Goal: Navigation & Orientation: Find specific page/section

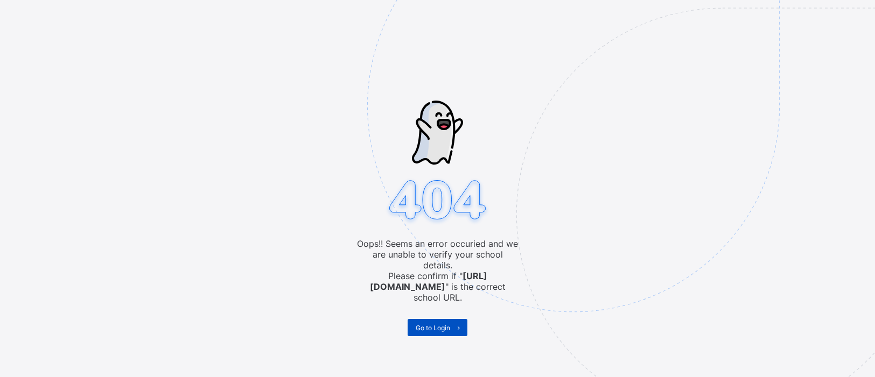
click at [436, 324] on span "Go to Login" at bounding box center [433, 328] width 34 height 8
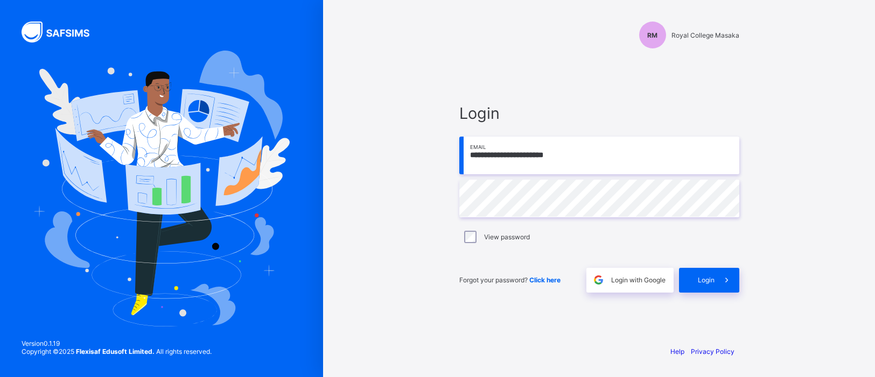
type input "**********"
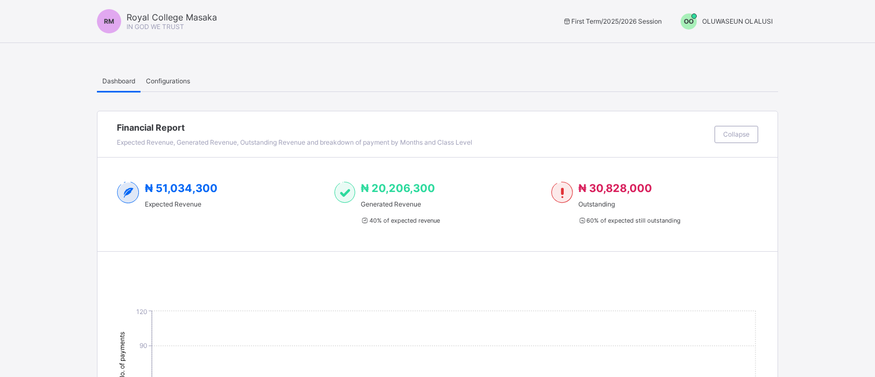
click at [690, 19] on span "OO" at bounding box center [689, 21] width 10 height 8
click at [705, 51] on span "Switch to Admin View" at bounding box center [732, 46] width 82 height 12
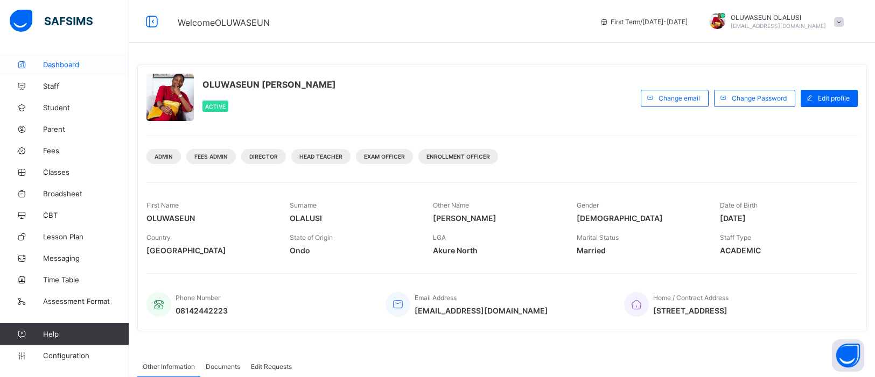
click at [50, 68] on span "Dashboard" at bounding box center [86, 64] width 86 height 9
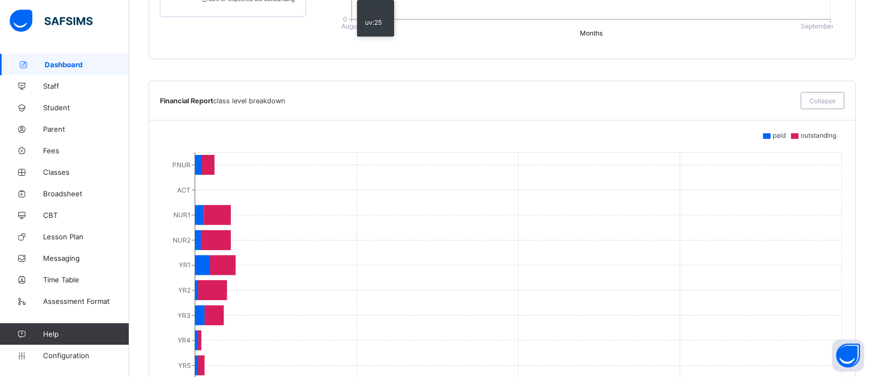
scroll to position [1040, 0]
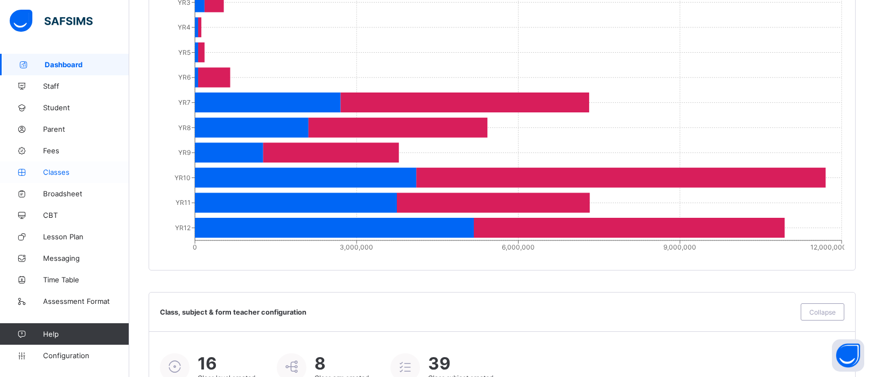
click at [60, 172] on span "Classes" at bounding box center [86, 172] width 86 height 9
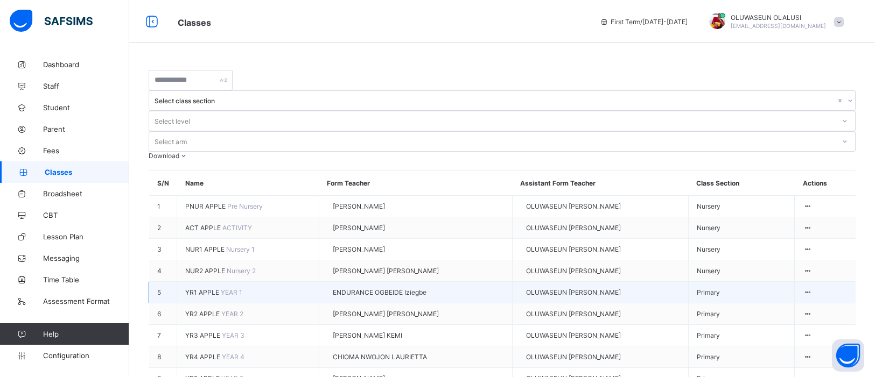
click at [361, 289] on span "ENDURANCE OGBEIDE Iziegbe" at bounding box center [380, 293] width 94 height 8
click at [791, 316] on div "View Class" at bounding box center [776, 320] width 61 height 8
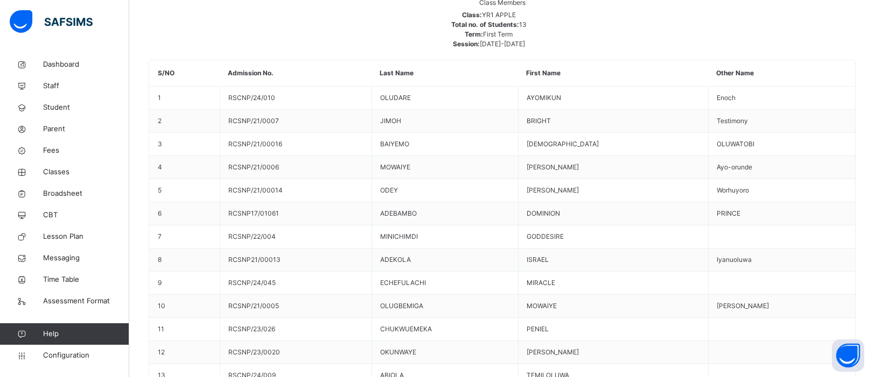
scroll to position [111, 0]
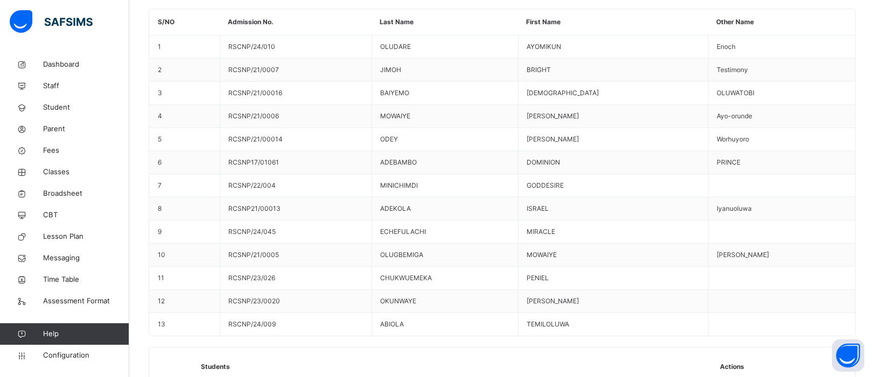
scroll to position [274, 0]
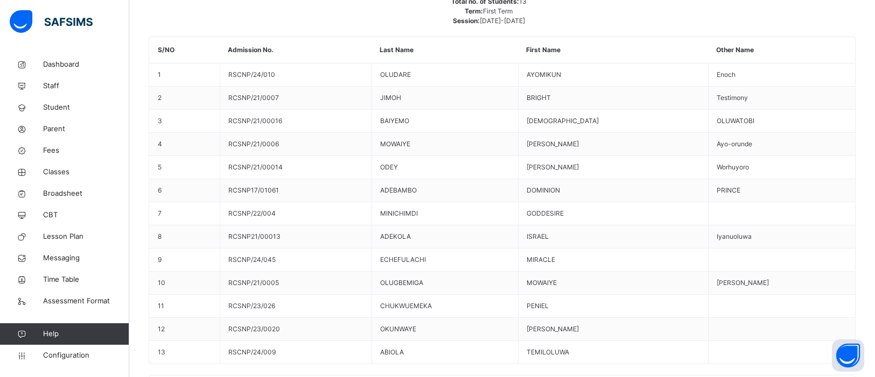
scroll to position [248, 0]
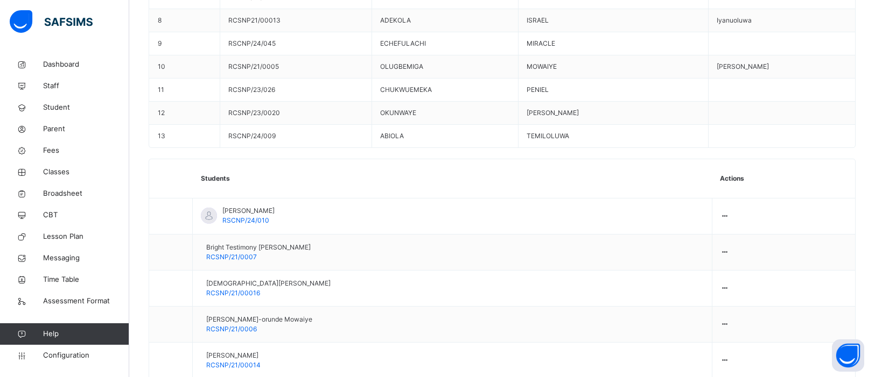
scroll to position [477, 0]
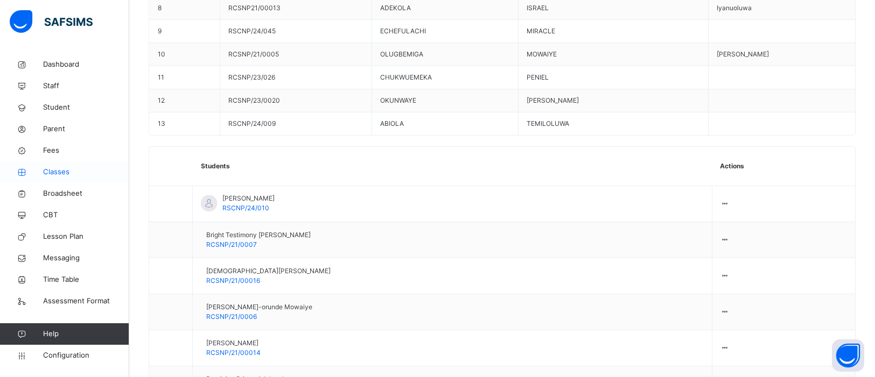
click at [55, 173] on span "Classes" at bounding box center [86, 172] width 86 height 11
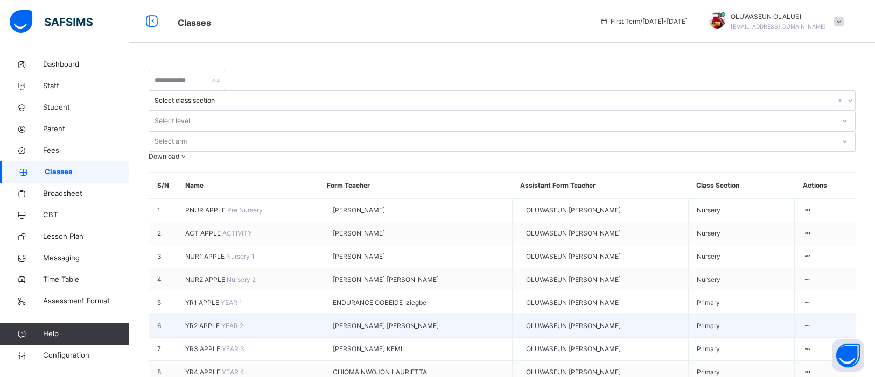
click at [526, 321] on div "OLUWASEUN [PERSON_NAME]" at bounding box center [600, 326] width 159 height 10
click at [532, 321] on span "OLUWASEUN [PERSON_NAME]" at bounding box center [573, 326] width 95 height 10
click at [789, 353] on div "View Class" at bounding box center [776, 358] width 61 height 10
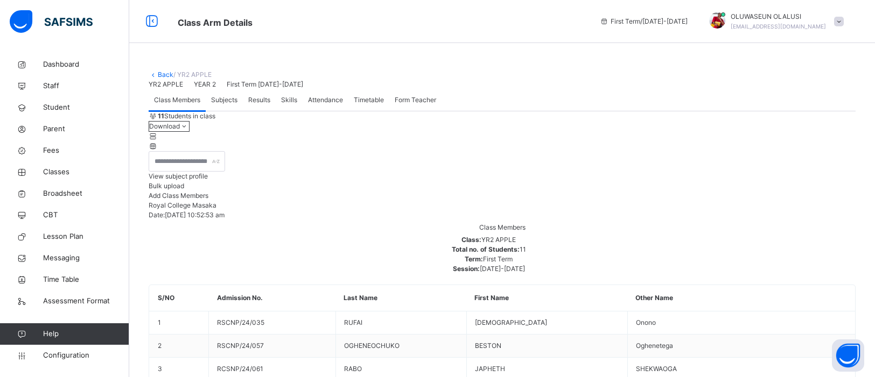
click at [329, 105] on span "Attendance" at bounding box center [325, 100] width 35 height 10
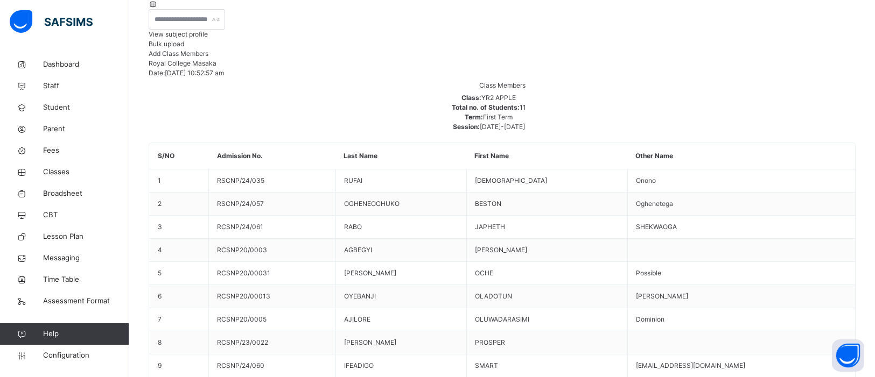
scroll to position [132, 0]
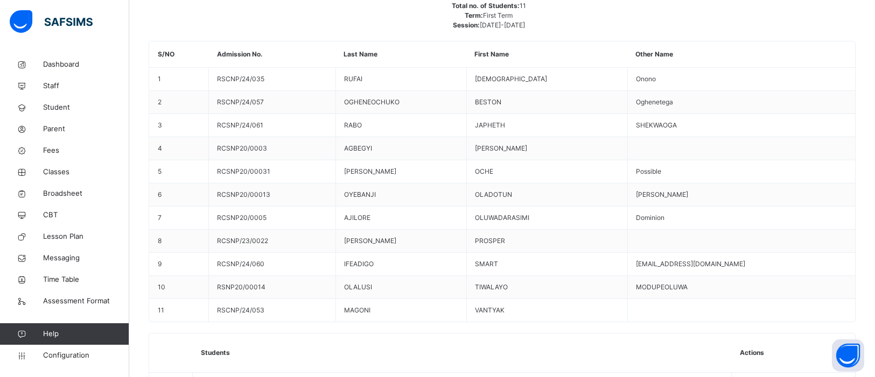
scroll to position [245, 0]
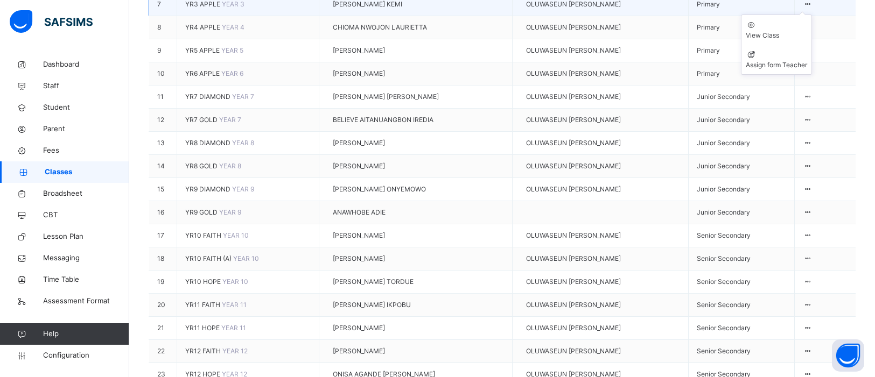
scroll to position [352, 0]
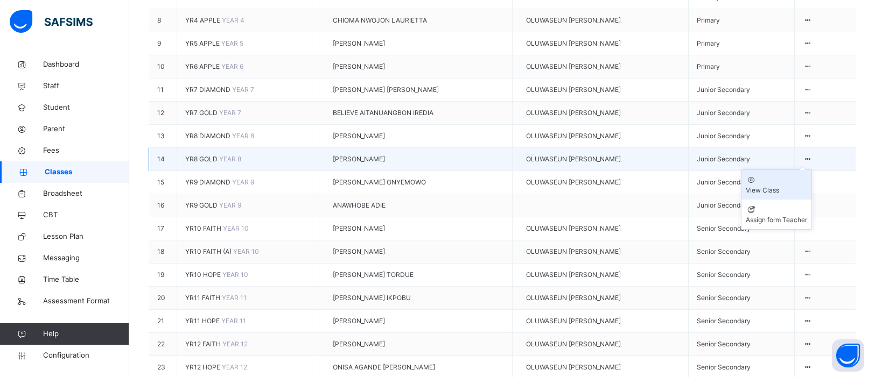
click at [796, 195] on div "View Class" at bounding box center [776, 191] width 61 height 10
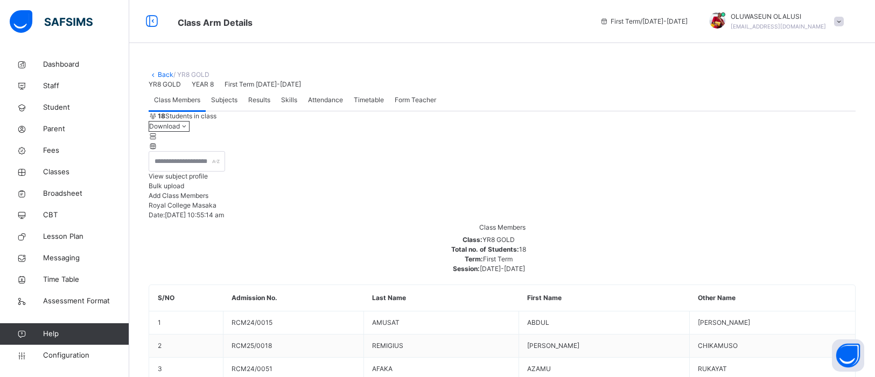
click at [340, 105] on span "Attendance" at bounding box center [325, 100] width 35 height 10
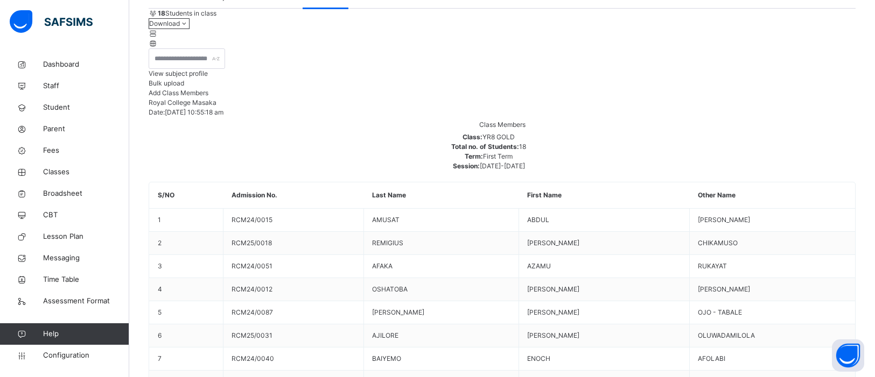
scroll to position [97, 0]
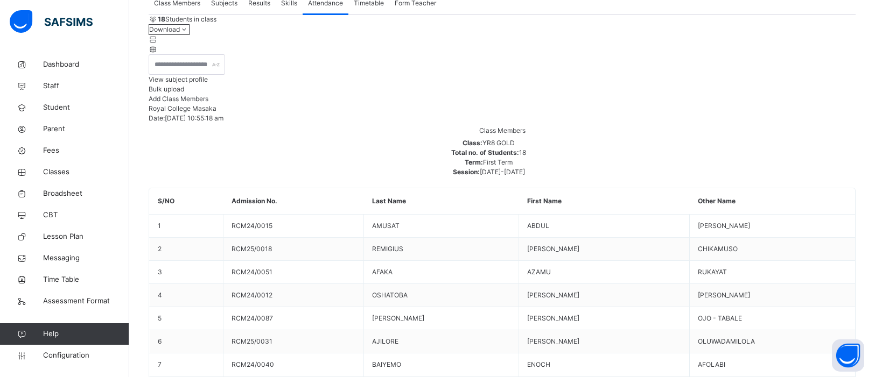
click at [359, 8] on span "Timetable" at bounding box center [369, 3] width 30 height 10
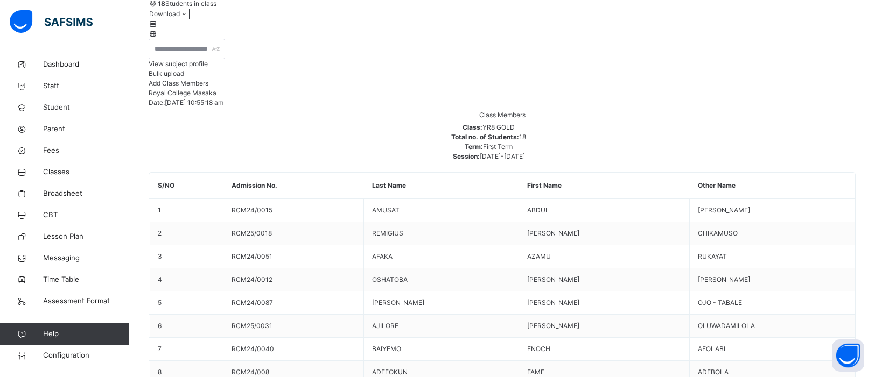
scroll to position [112, 0]
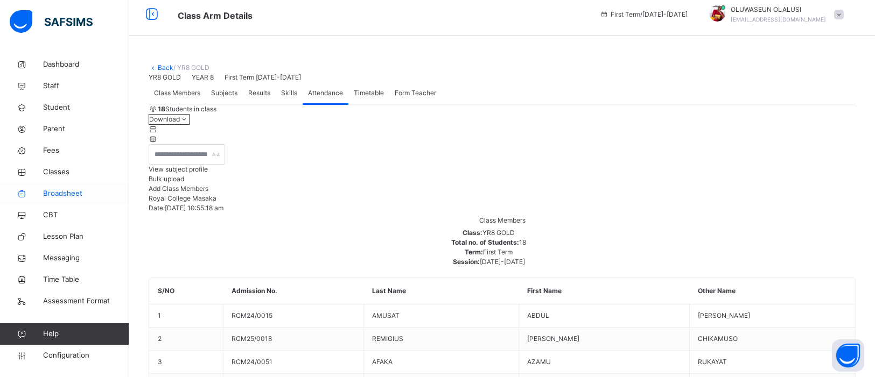
scroll to position [0, 0]
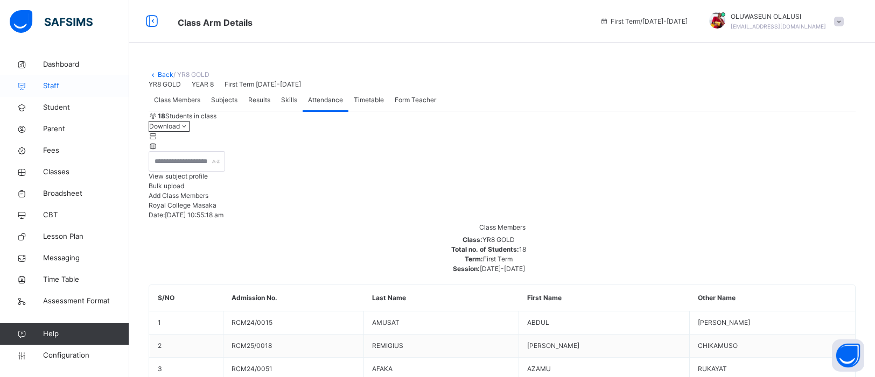
click at [53, 87] on span "Staff" at bounding box center [86, 86] width 86 height 11
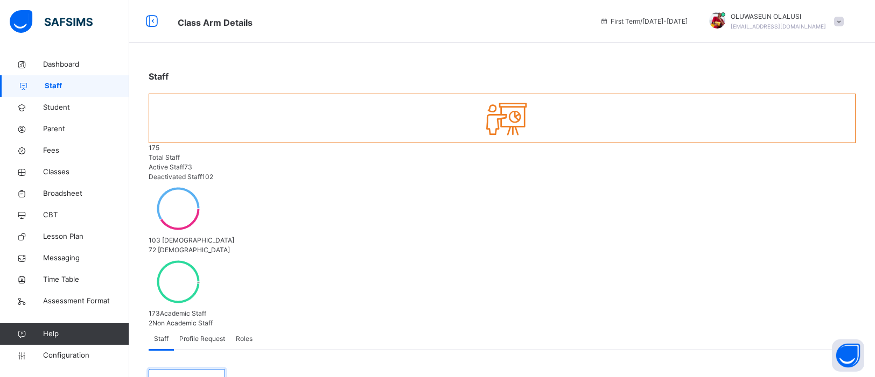
click at [198, 369] on input "text" at bounding box center [187, 379] width 76 height 20
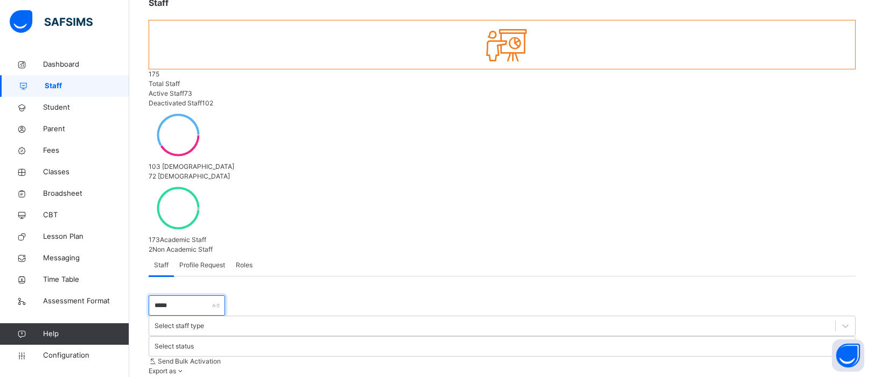
scroll to position [80, 0]
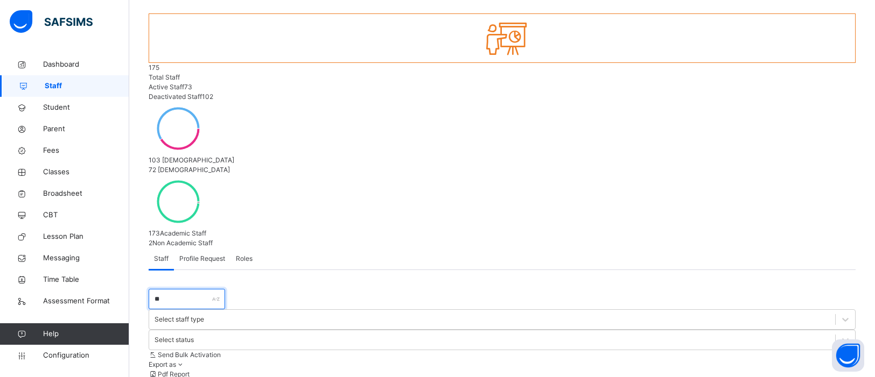
type input "*"
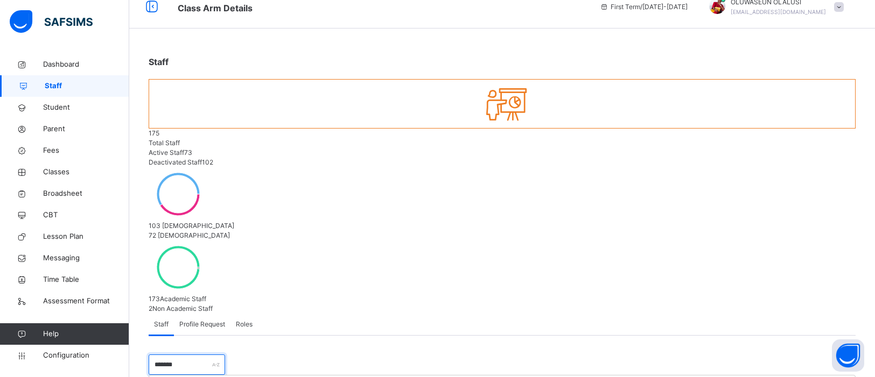
scroll to position [62, 0]
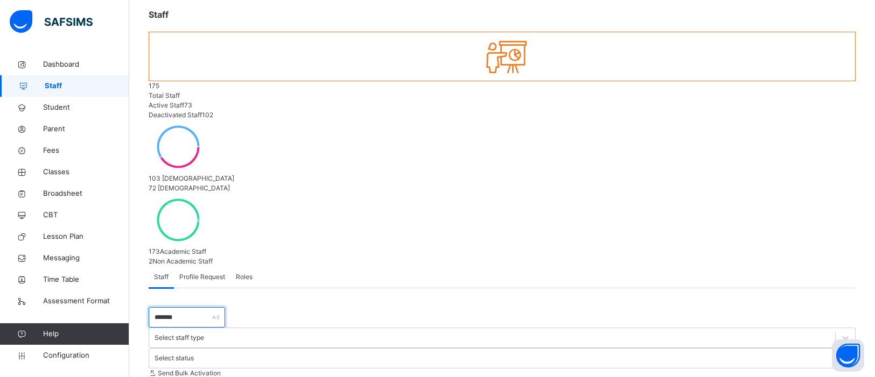
type input "*******"
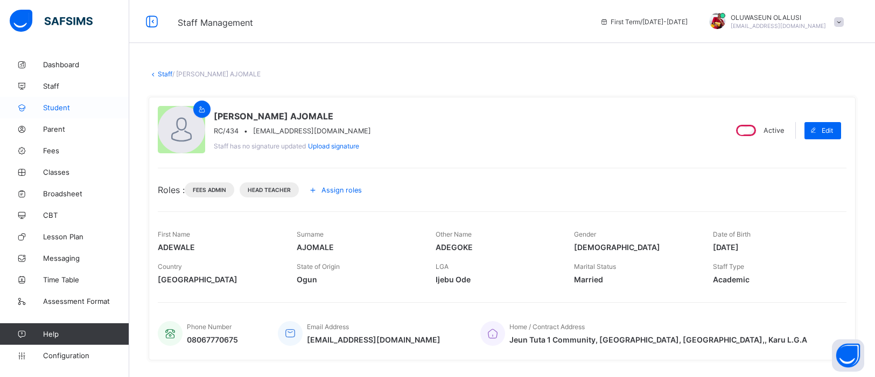
click at [52, 108] on span "Student" at bounding box center [86, 107] width 86 height 9
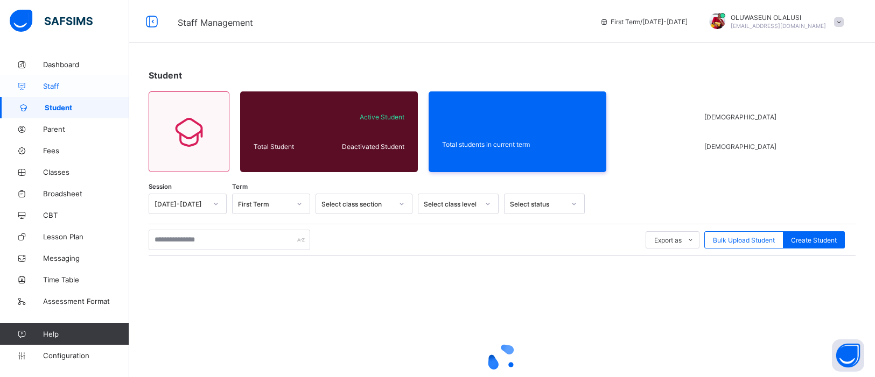
click at [57, 89] on span "Staff" at bounding box center [86, 86] width 86 height 9
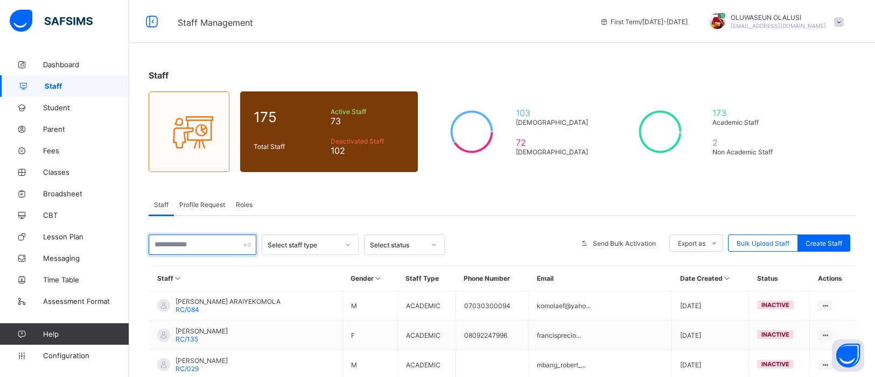
click at [172, 246] on input "text" at bounding box center [203, 245] width 108 height 20
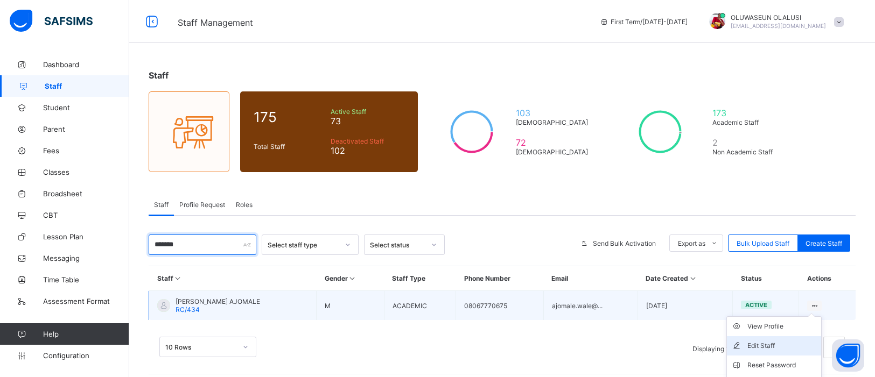
type input "*******"
click at [774, 341] on div "Edit Staff" at bounding box center [781, 346] width 69 height 11
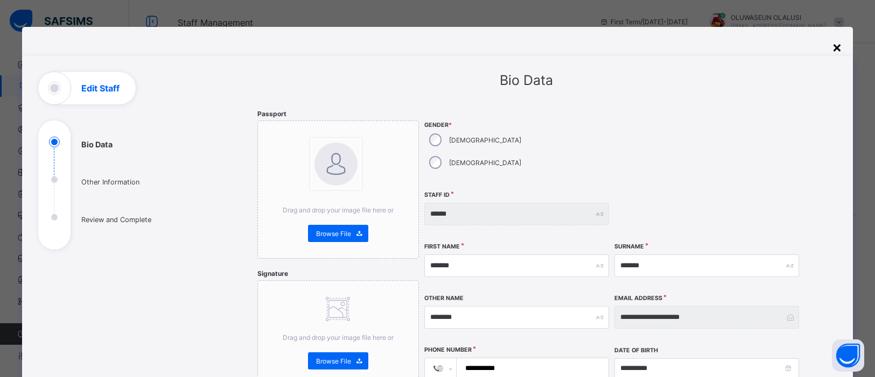
click at [837, 49] on div "×" at bounding box center [837, 47] width 10 height 18
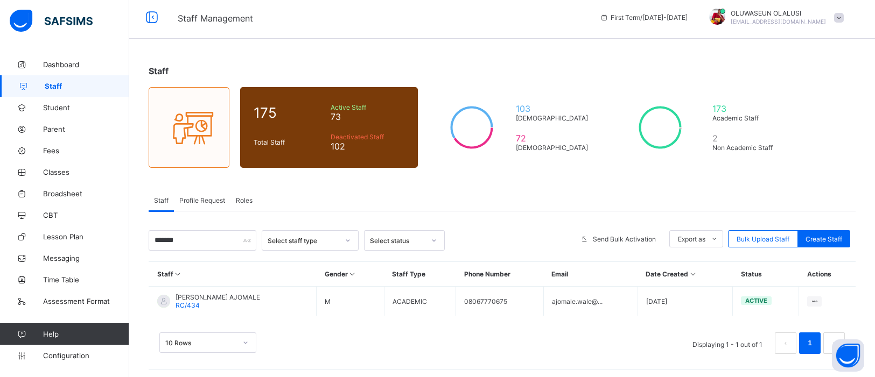
scroll to position [7, 0]
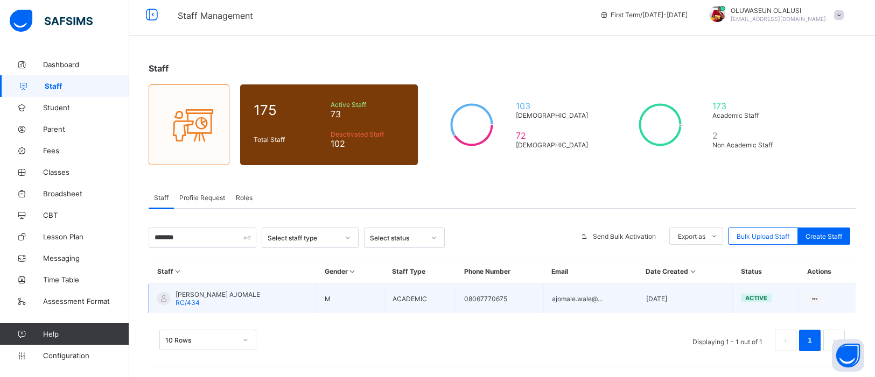
click at [818, 303] on td "View Profile Edit Staff Reset Password Resend Activation Link Change Email Dele…" at bounding box center [827, 299] width 57 height 30
click at [785, 321] on div "View Profile" at bounding box center [781, 319] width 69 height 11
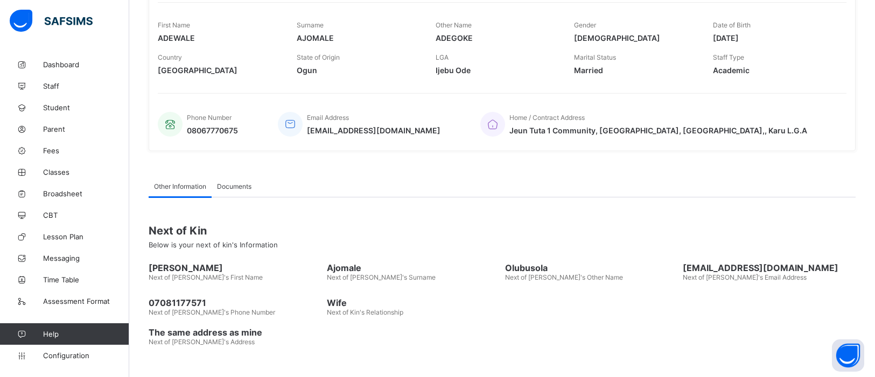
scroll to position [212, 0]
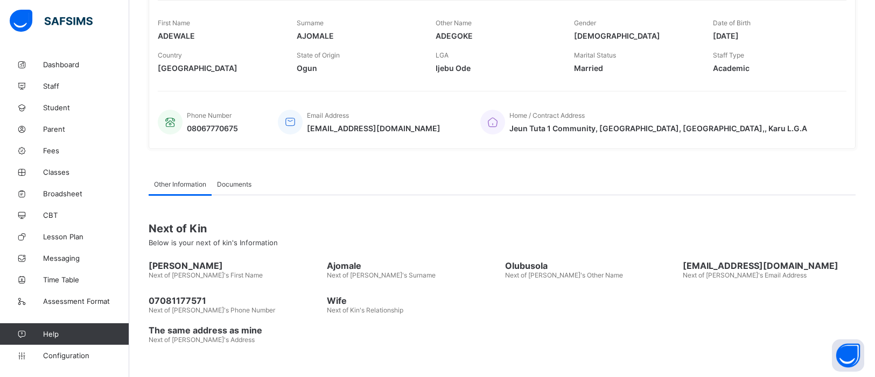
click at [225, 180] on span "Documents" at bounding box center [234, 184] width 34 height 8
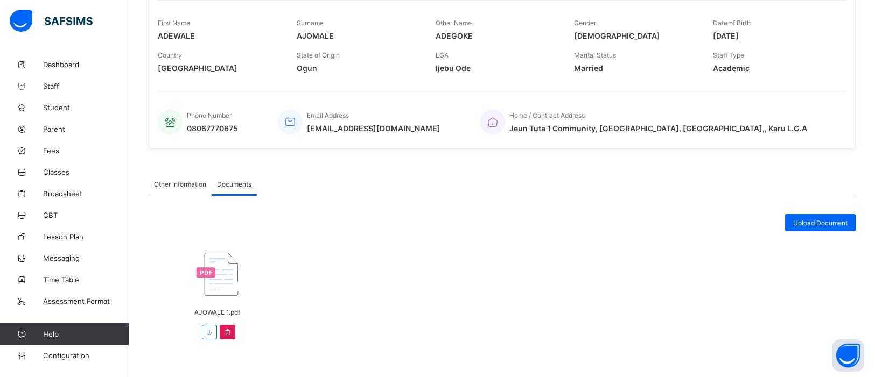
click at [216, 298] on div at bounding box center [217, 275] width 127 height 55
click at [207, 333] on icon at bounding box center [209, 332] width 9 height 8
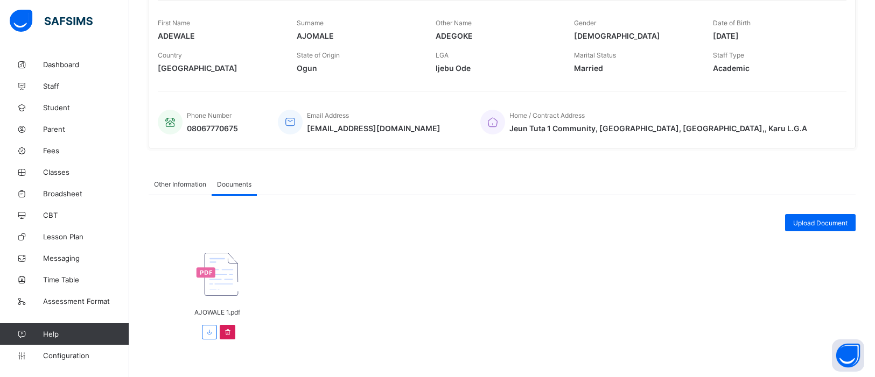
click at [221, 284] on img at bounding box center [217, 274] width 116 height 43
click at [47, 84] on span "Staff" at bounding box center [86, 86] width 86 height 9
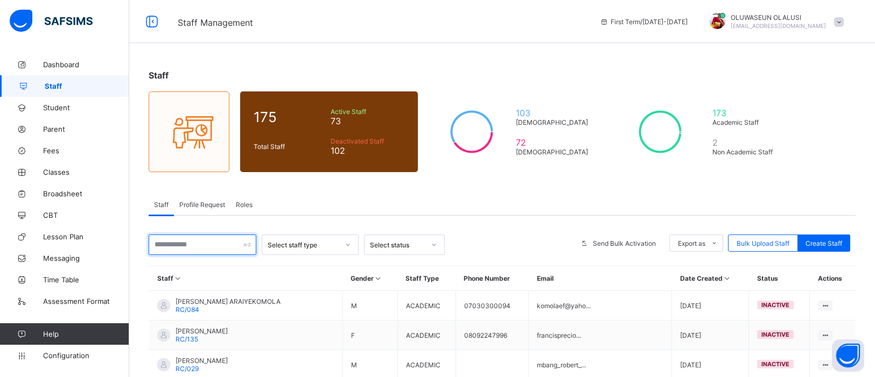
click at [221, 242] on input "text" at bounding box center [203, 245] width 108 height 20
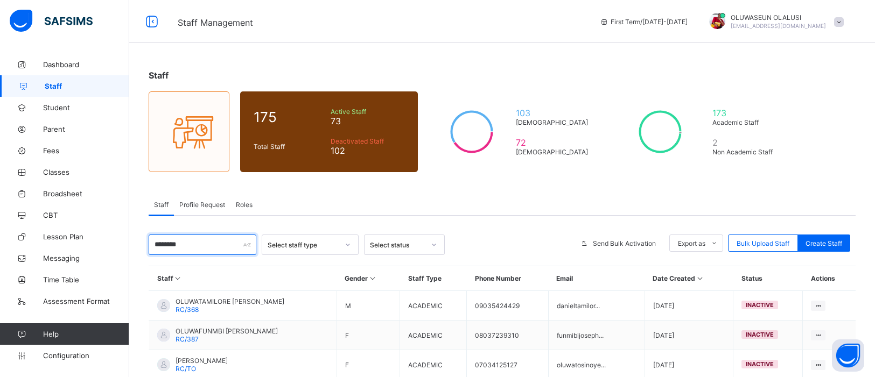
type input "*********"
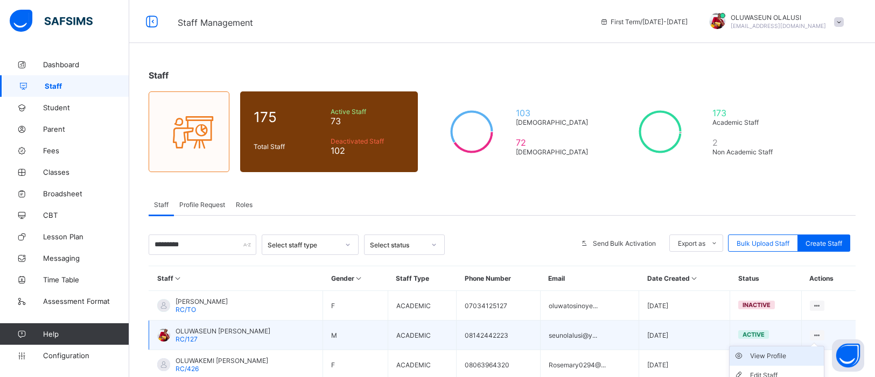
click at [790, 354] on div "View Profile" at bounding box center [784, 356] width 69 height 11
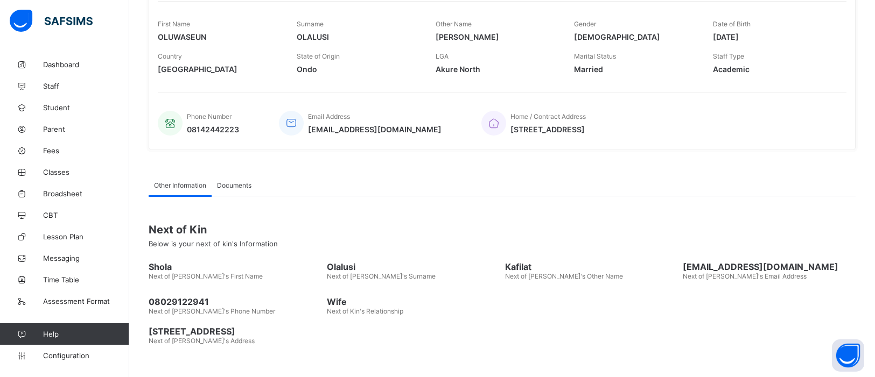
scroll to position [212, 0]
click at [234, 186] on div "Documents" at bounding box center [234, 184] width 45 height 22
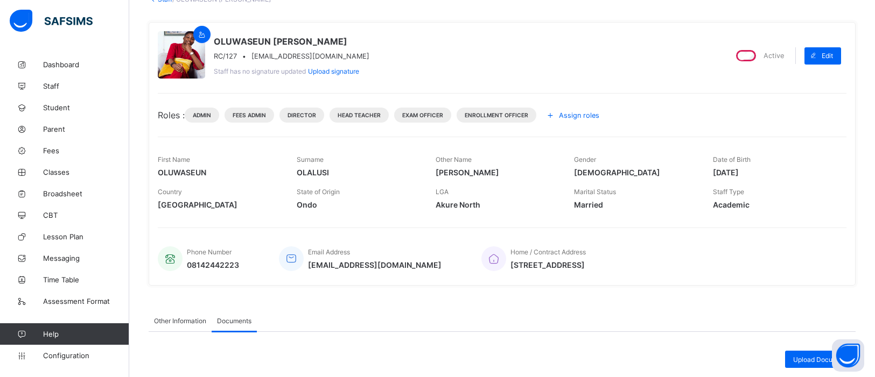
scroll to position [73, 0]
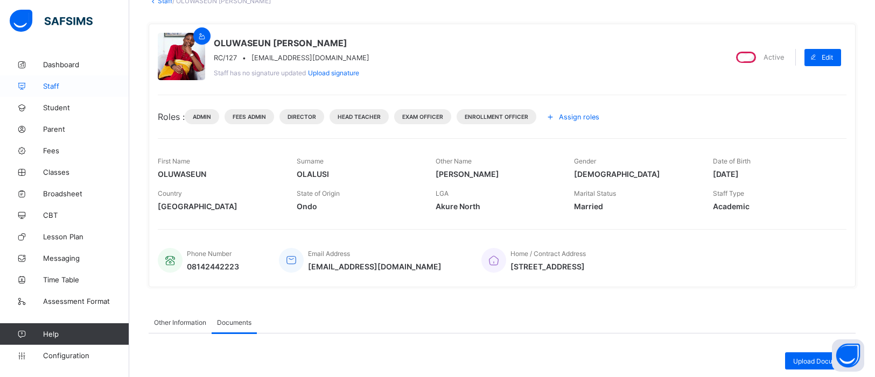
click at [61, 86] on span "Staff" at bounding box center [86, 86] width 86 height 9
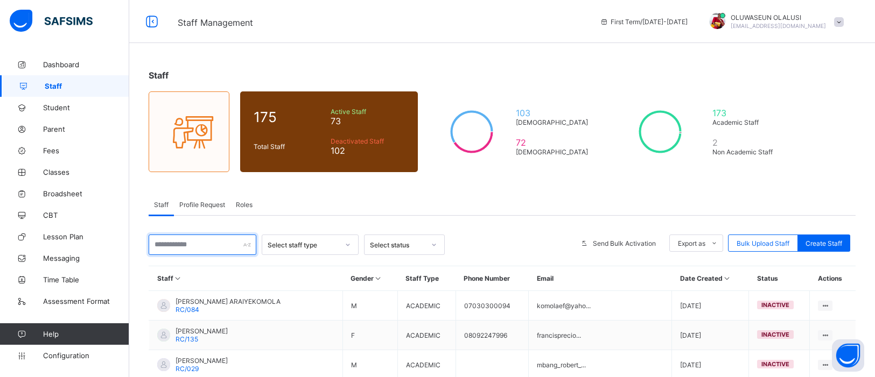
click at [205, 247] on input "text" at bounding box center [203, 245] width 108 height 20
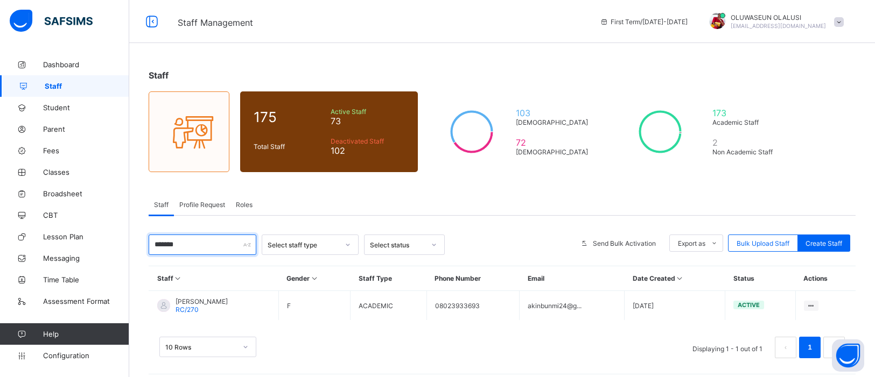
type input "********"
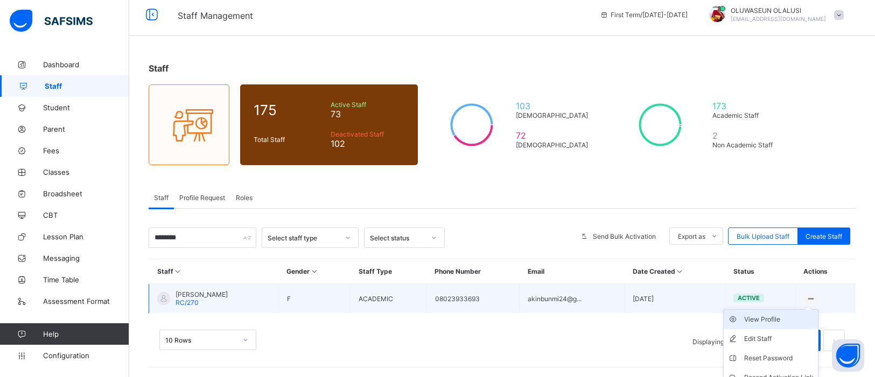
click at [777, 319] on div "View Profile" at bounding box center [778, 319] width 69 height 11
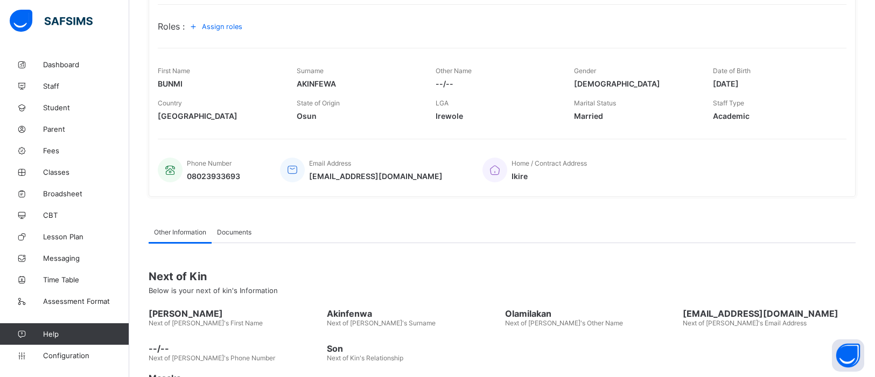
scroll to position [212, 0]
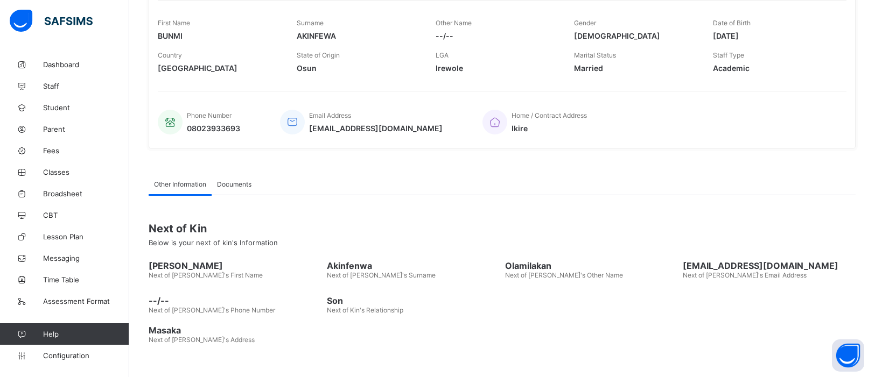
click at [227, 182] on span "Documents" at bounding box center [234, 184] width 34 height 8
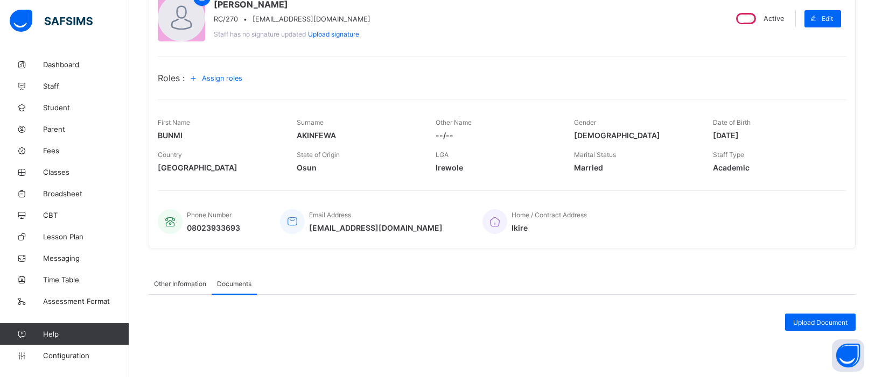
scroll to position [0, 0]
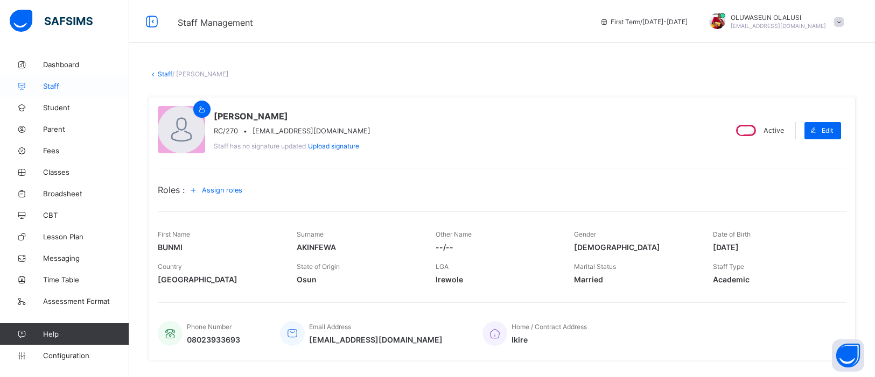
click at [50, 85] on span "Staff" at bounding box center [86, 86] width 86 height 9
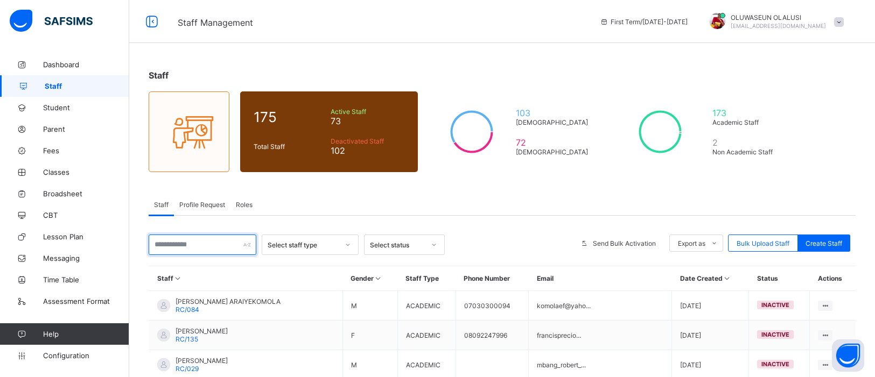
click at [206, 249] on input "text" at bounding box center [203, 245] width 108 height 20
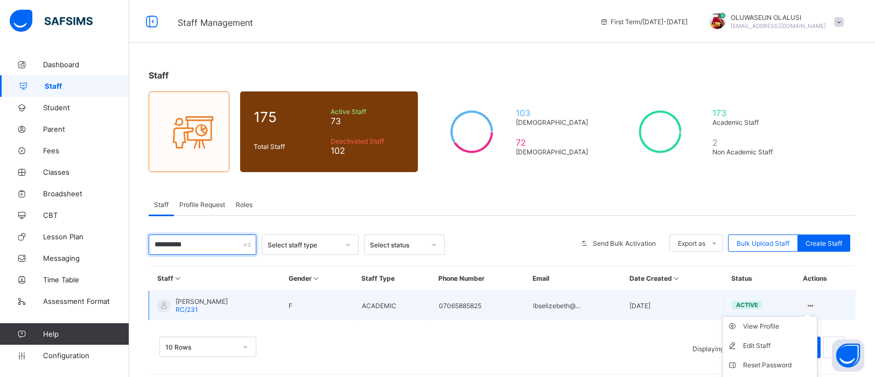
type input "**********"
click at [817, 317] on ul "View Profile Edit Staff Reset Password Resend Activation Link Change Email Dele…" at bounding box center [769, 375] width 95 height 117
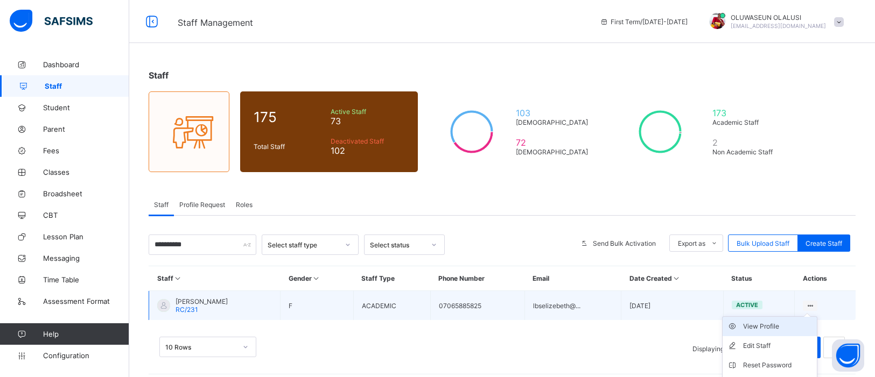
click at [800, 325] on div "View Profile" at bounding box center [777, 326] width 69 height 11
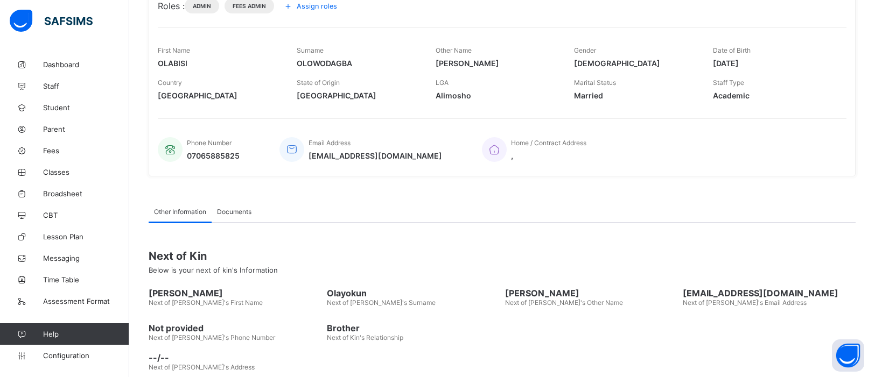
scroll to position [212, 0]
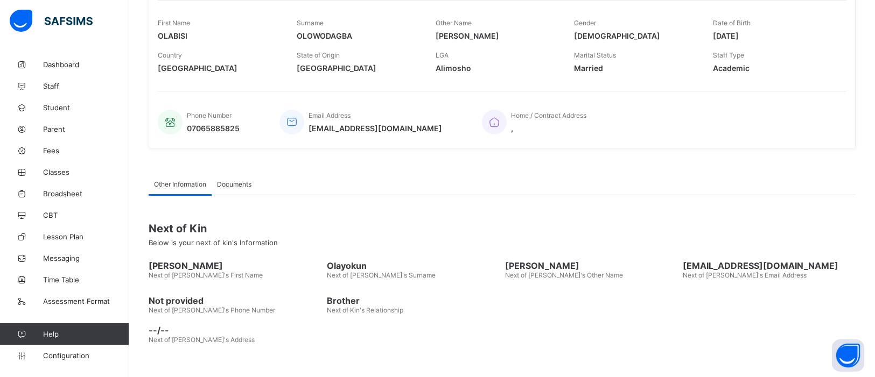
click at [238, 184] on span "Documents" at bounding box center [234, 184] width 34 height 8
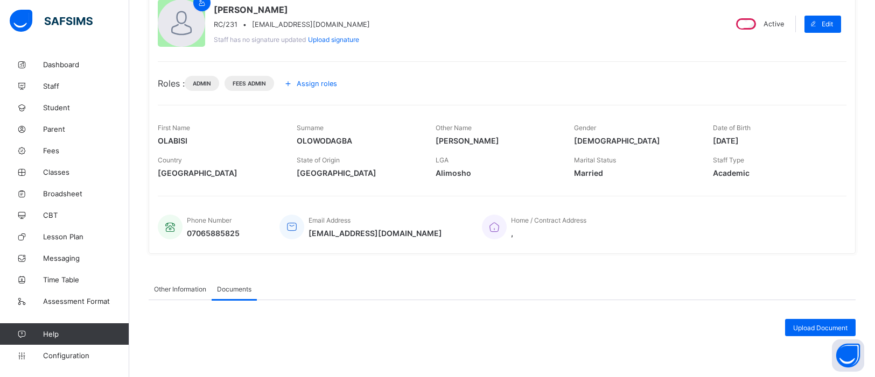
scroll to position [103, 0]
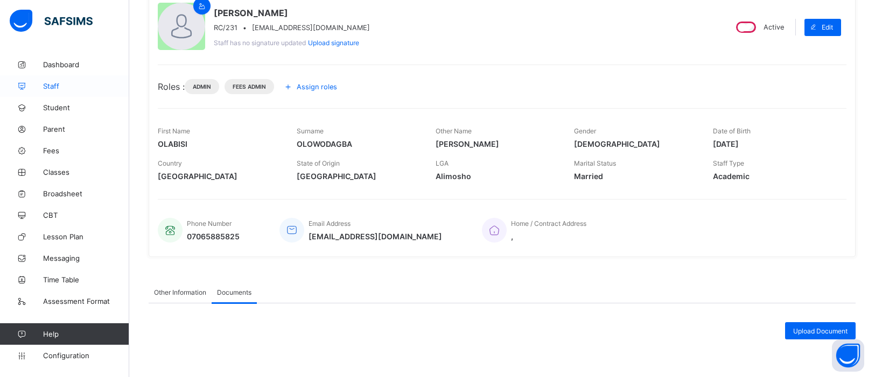
click at [51, 86] on span "Staff" at bounding box center [86, 86] width 86 height 9
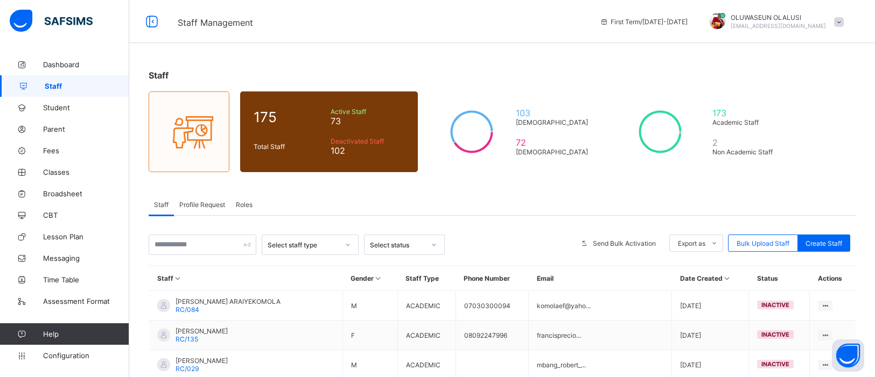
click at [208, 203] on span "Profile Request" at bounding box center [202, 205] width 46 height 8
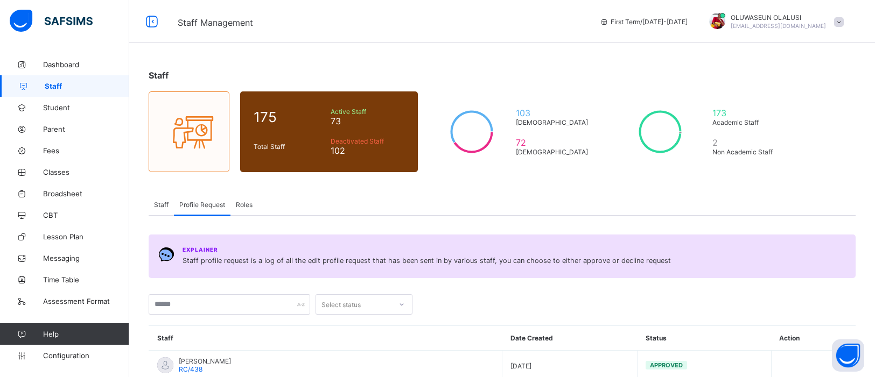
click at [161, 204] on span "Staff" at bounding box center [161, 205] width 15 height 8
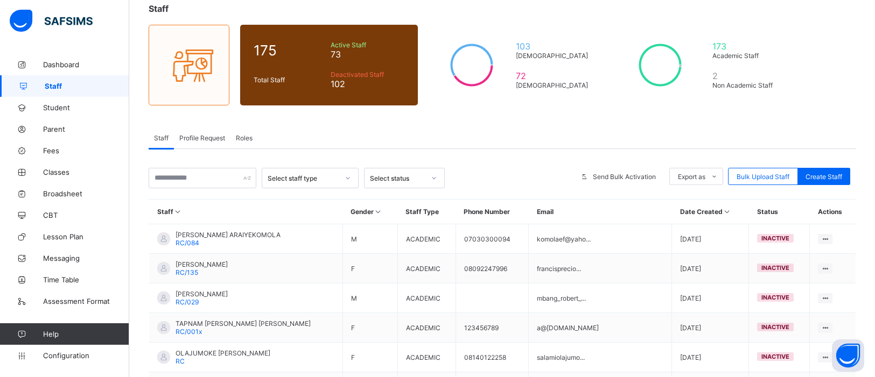
scroll to position [65, 0]
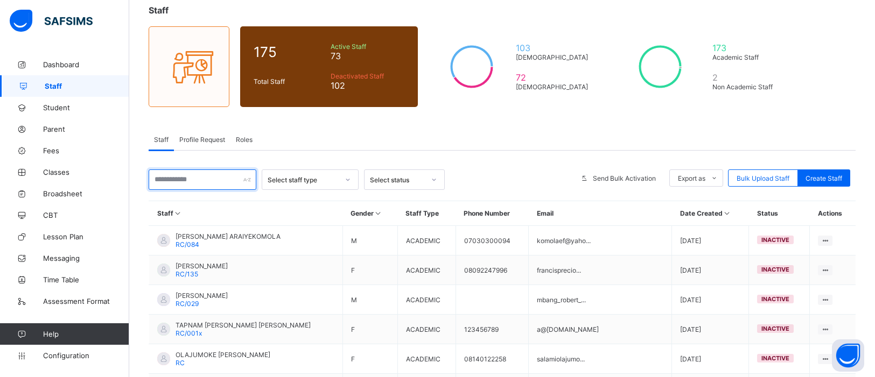
click at [238, 182] on input "text" at bounding box center [203, 180] width 108 height 20
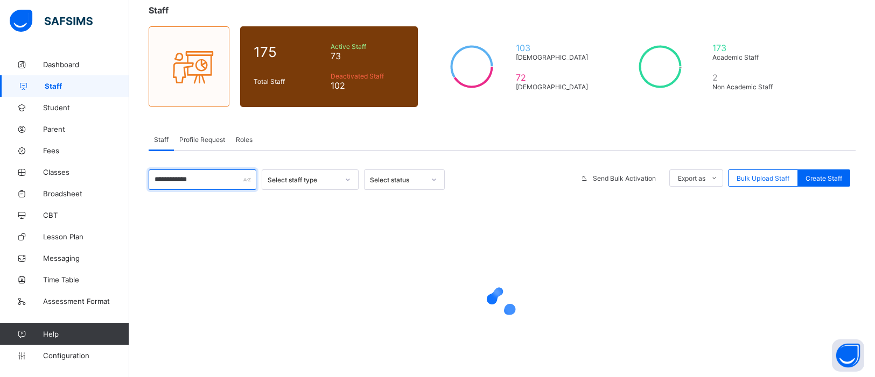
type input "**********"
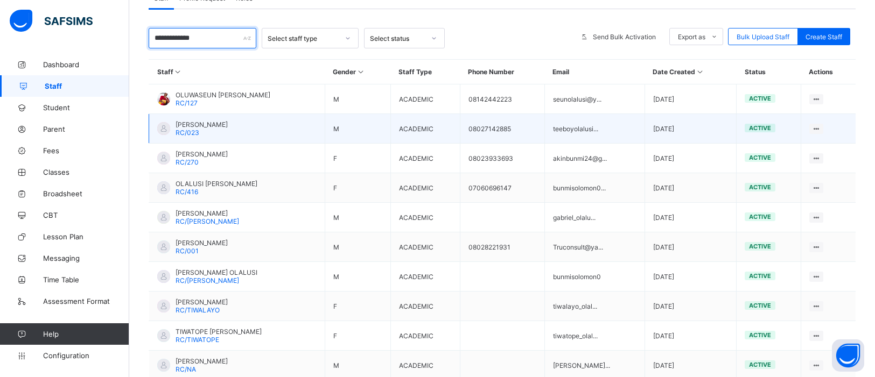
scroll to position [206, 0]
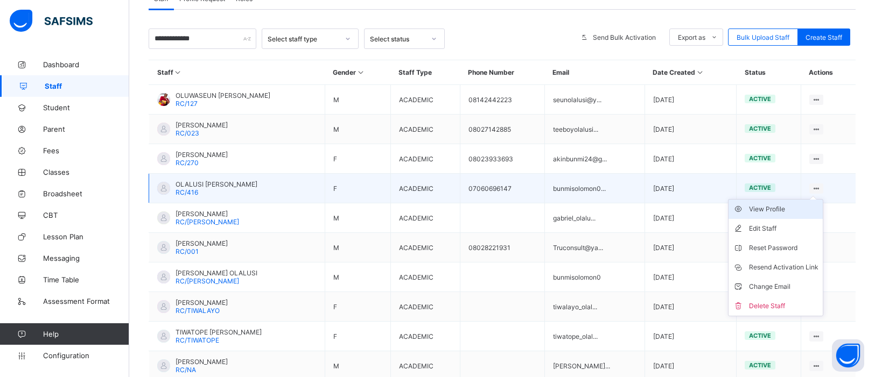
click at [795, 206] on div "View Profile" at bounding box center [783, 209] width 69 height 11
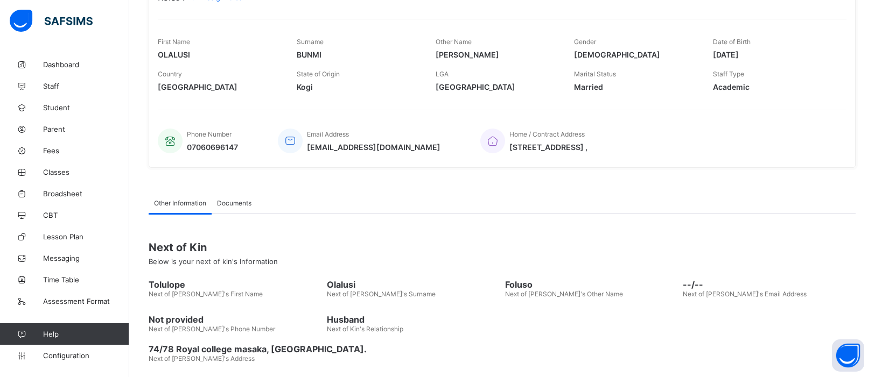
scroll to position [212, 0]
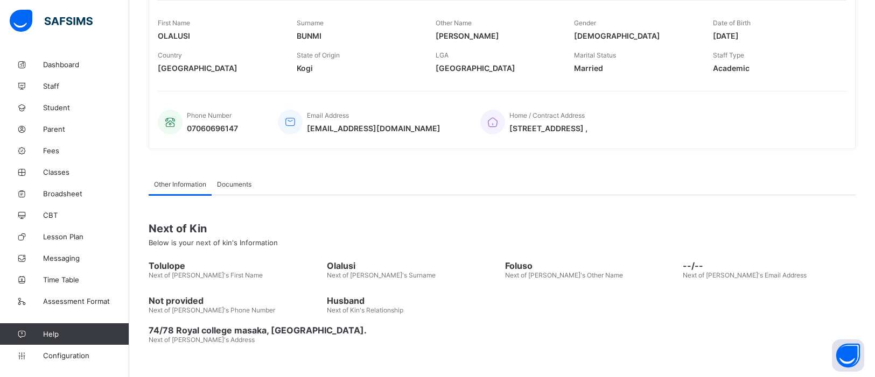
click at [242, 177] on div "Documents" at bounding box center [234, 184] width 45 height 22
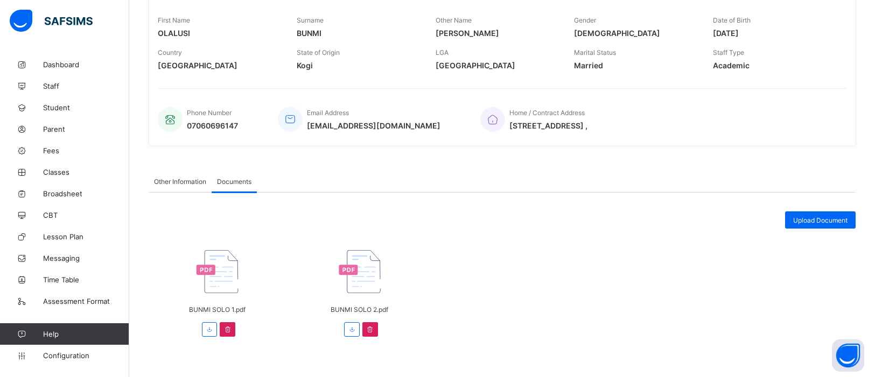
scroll to position [218, 0]
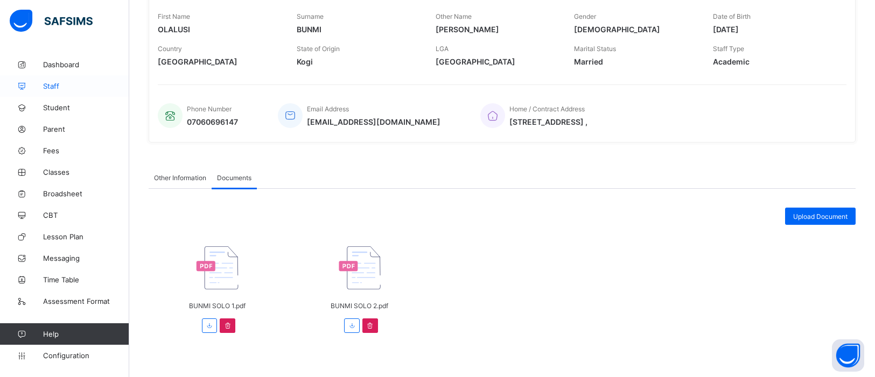
click at [50, 93] on link "Staff" at bounding box center [64, 86] width 129 height 22
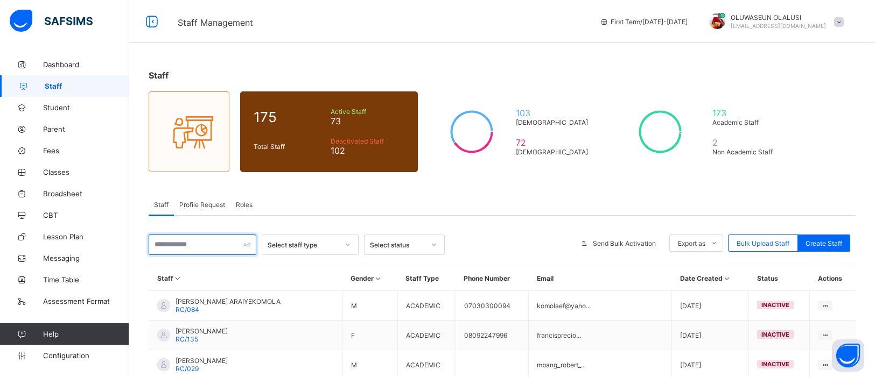
click at [190, 243] on input "text" at bounding box center [203, 245] width 108 height 20
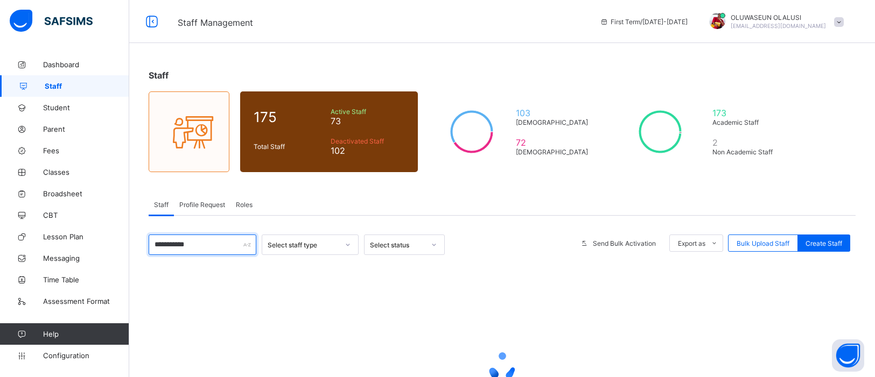
type input "**********"
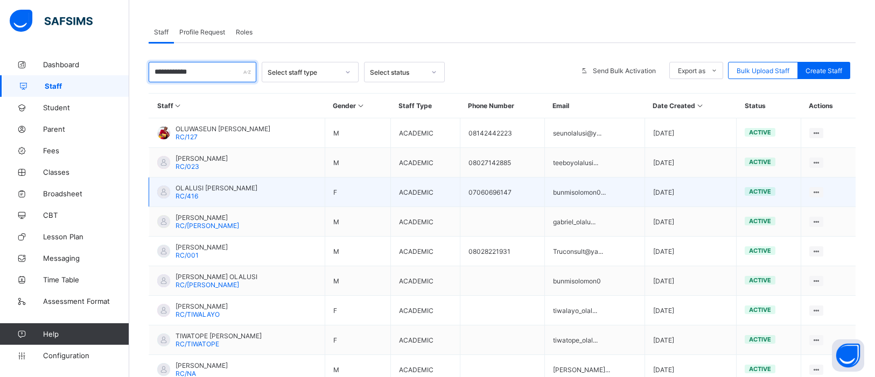
scroll to position [244, 0]
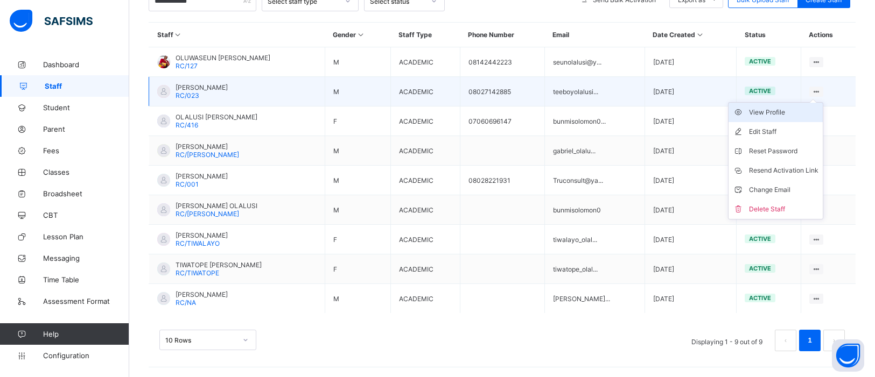
click at [796, 110] on div "View Profile" at bounding box center [783, 112] width 69 height 11
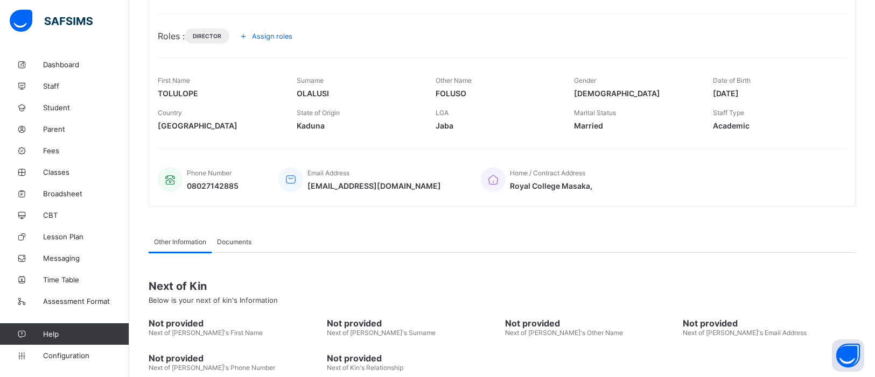
scroll to position [212, 0]
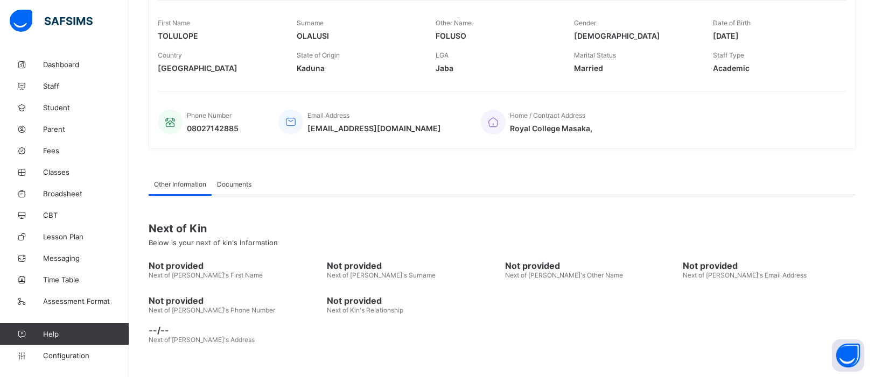
click at [234, 184] on span "Documents" at bounding box center [234, 184] width 34 height 8
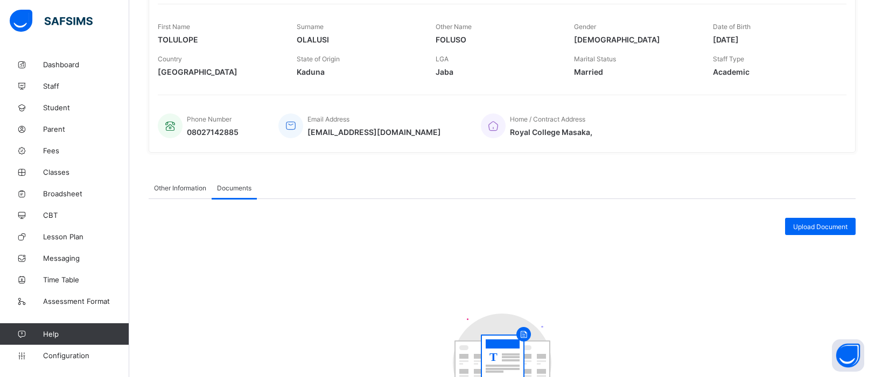
scroll to position [202, 0]
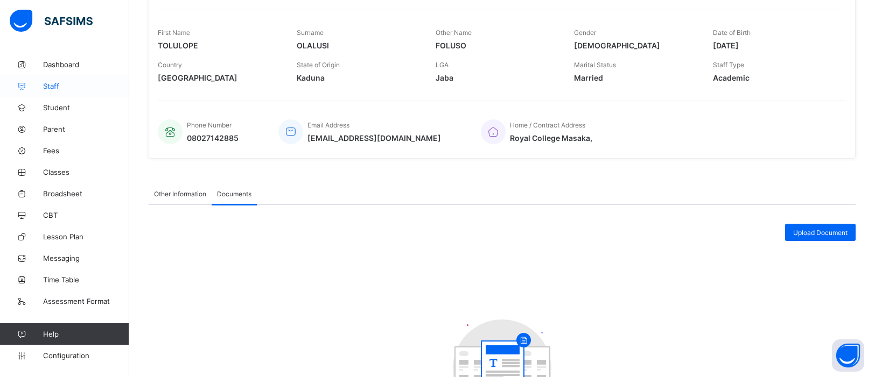
click at [50, 87] on span "Staff" at bounding box center [86, 86] width 86 height 9
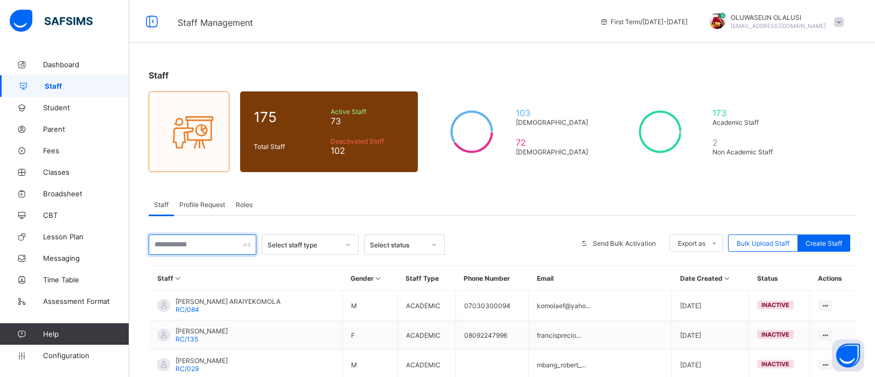
click at [212, 247] on input "text" at bounding box center [203, 245] width 108 height 20
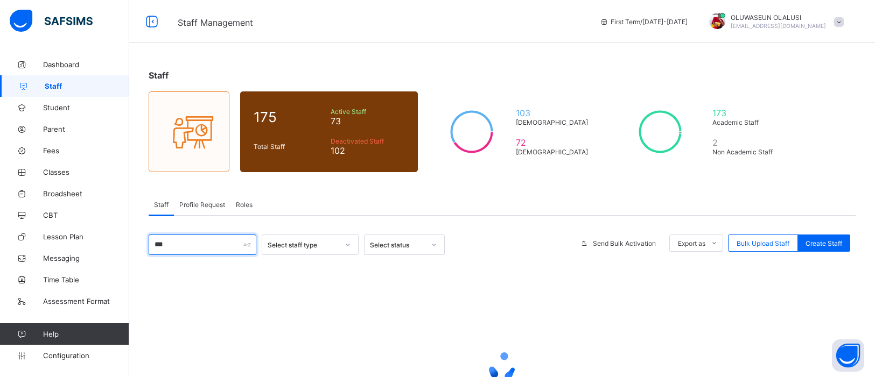
type input "****"
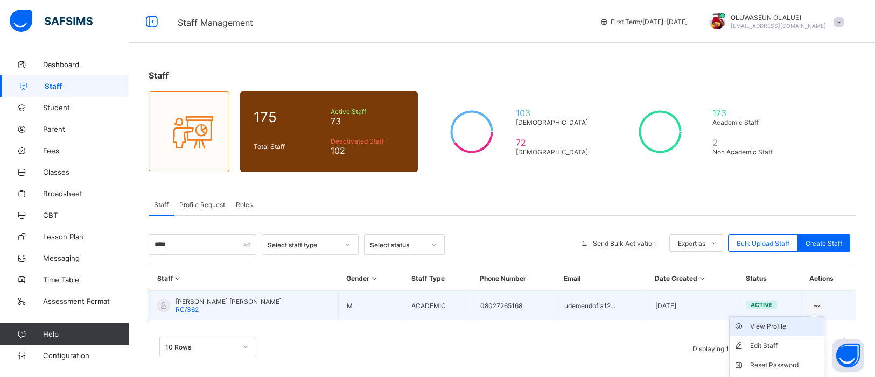
click at [784, 322] on div "View Profile" at bounding box center [784, 326] width 69 height 11
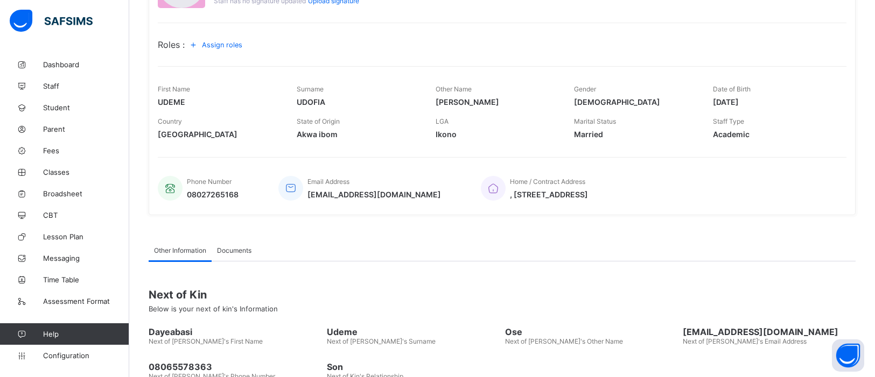
scroll to position [212, 0]
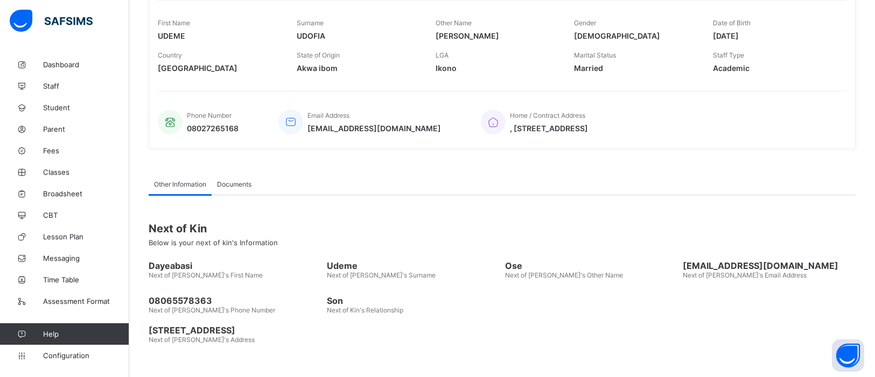
click at [242, 185] on span "Documents" at bounding box center [234, 184] width 34 height 8
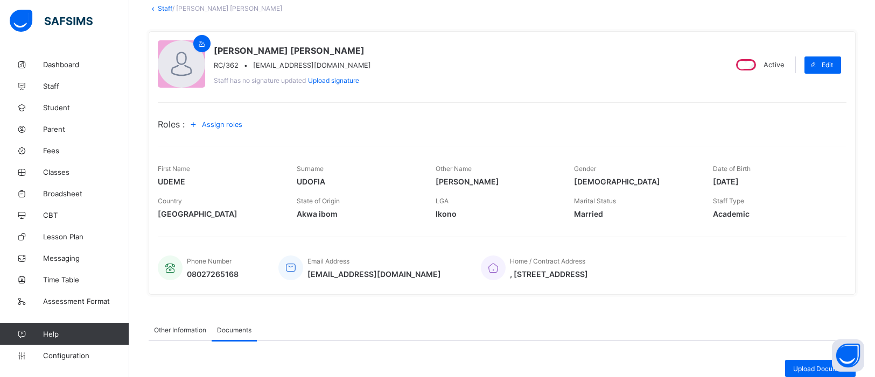
scroll to position [0, 0]
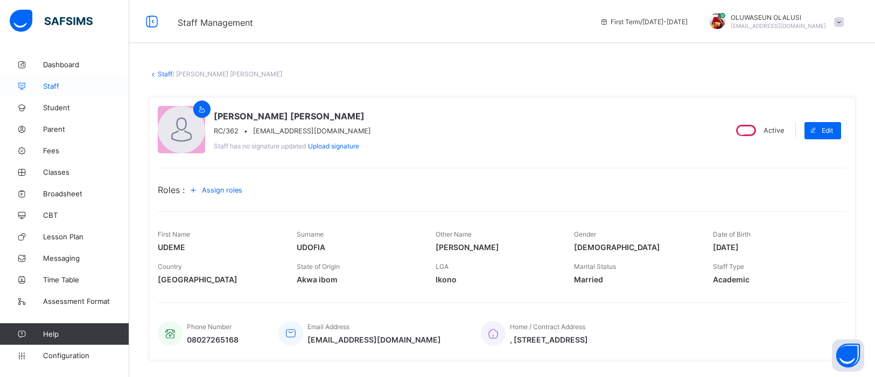
click at [45, 90] on span "Staff" at bounding box center [86, 86] width 86 height 9
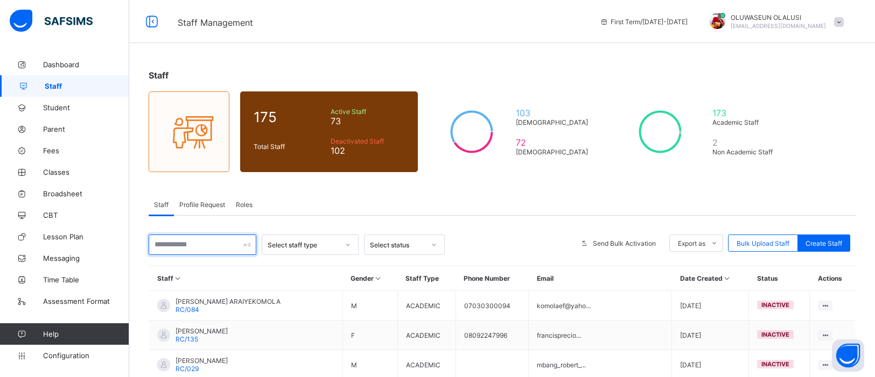
click at [229, 244] on input "text" at bounding box center [203, 245] width 108 height 20
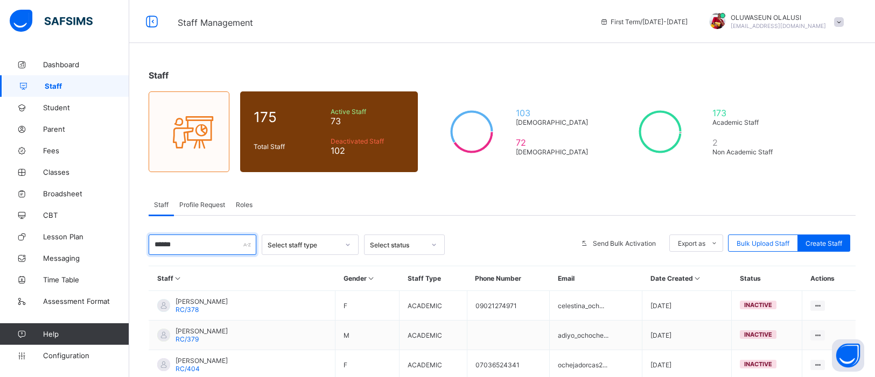
type input "*******"
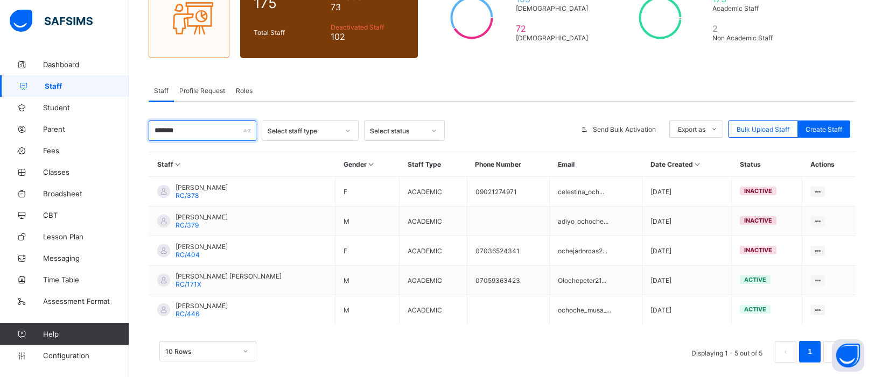
scroll to position [125, 0]
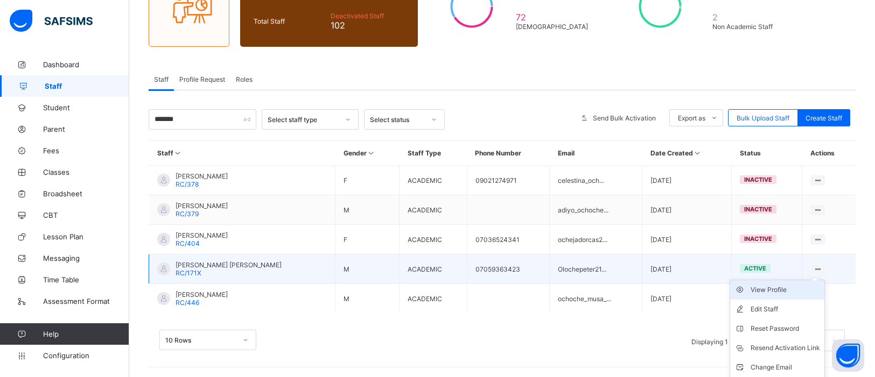
click at [791, 287] on div "View Profile" at bounding box center [784, 290] width 69 height 11
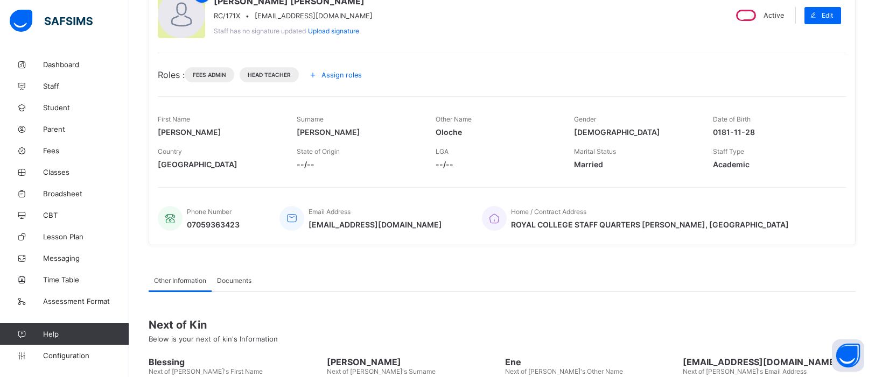
scroll to position [212, 0]
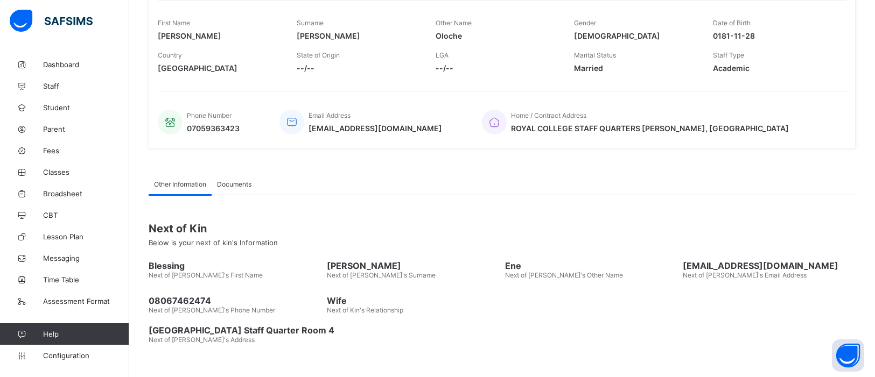
click at [230, 178] on div "Documents" at bounding box center [234, 184] width 45 height 22
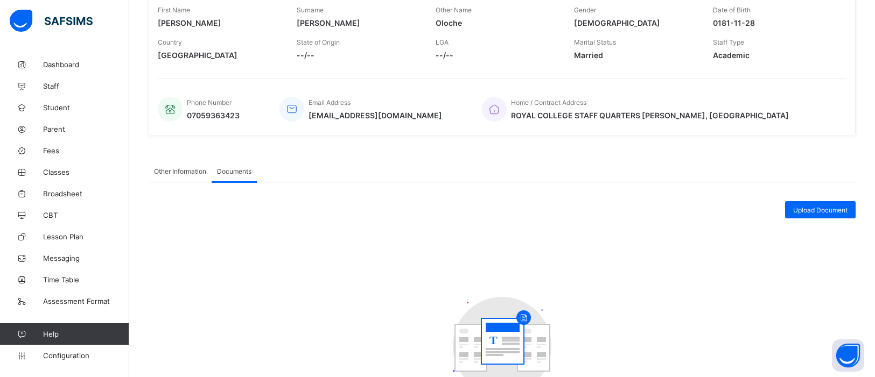
scroll to position [0, 0]
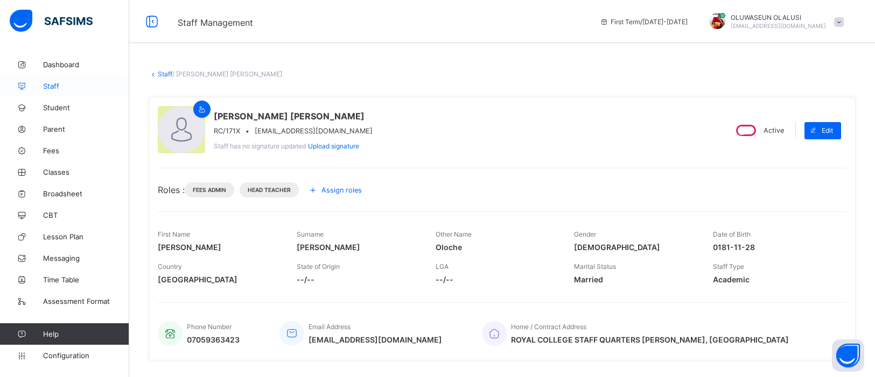
click at [55, 88] on span "Staff" at bounding box center [86, 86] width 86 height 9
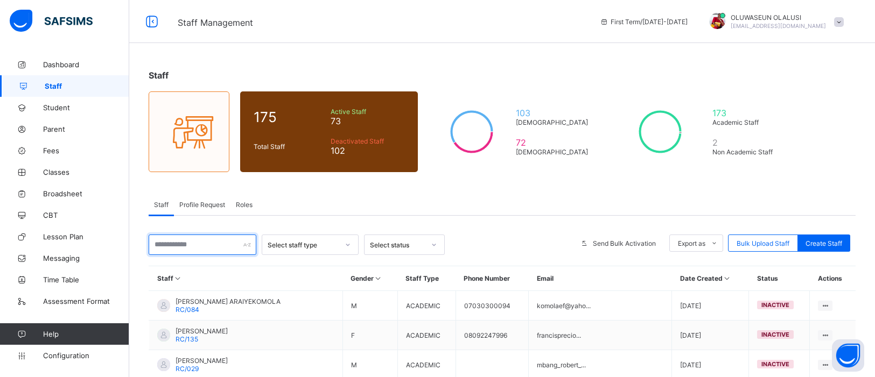
click at [203, 248] on input "text" at bounding box center [203, 245] width 108 height 20
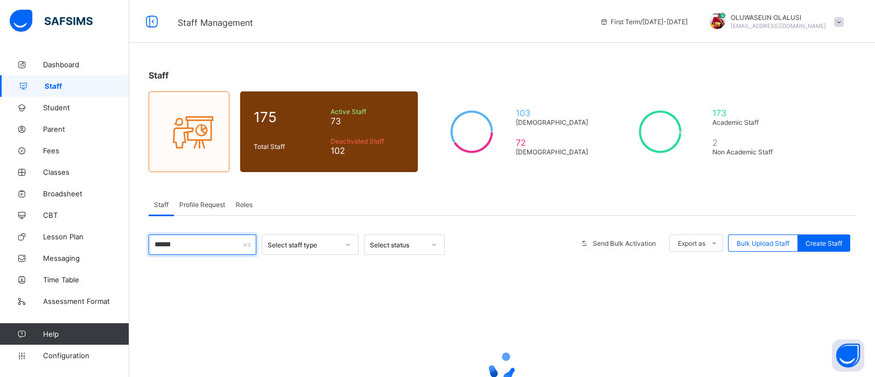
type input "*******"
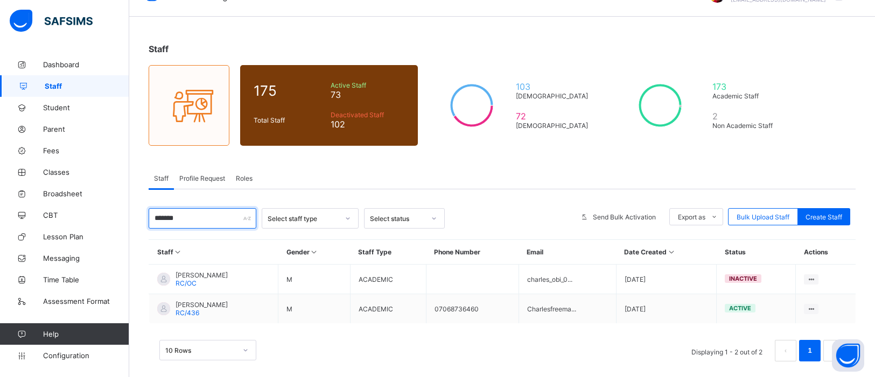
scroll to position [36, 0]
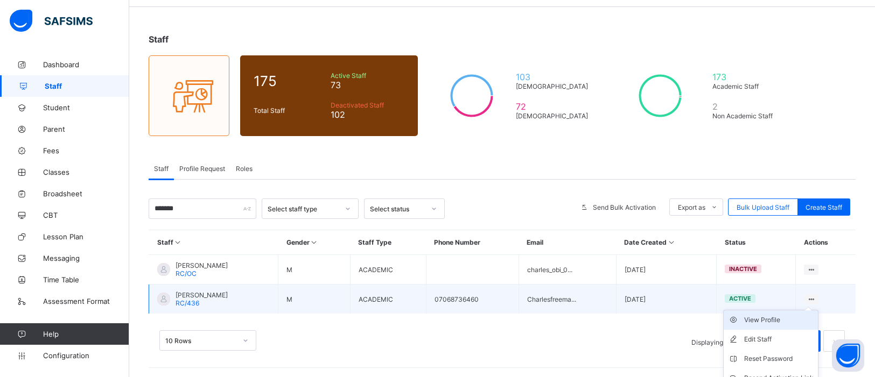
click at [782, 318] on div "View Profile" at bounding box center [778, 320] width 69 height 11
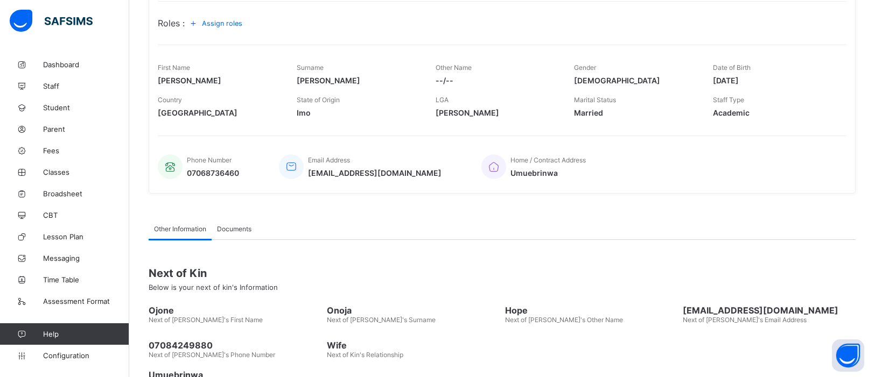
scroll to position [212, 0]
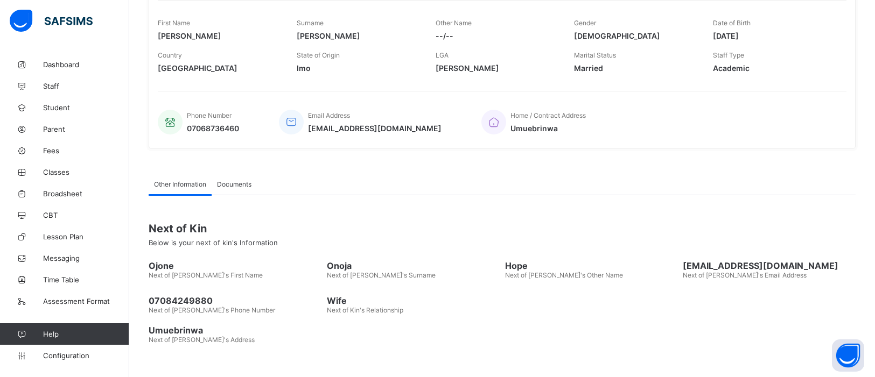
click at [229, 182] on span "Documents" at bounding box center [234, 184] width 34 height 8
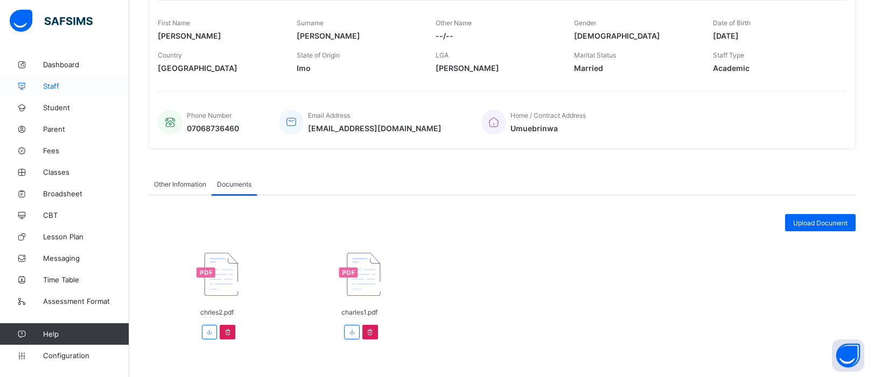
click at [47, 85] on span "Staff" at bounding box center [86, 86] width 86 height 9
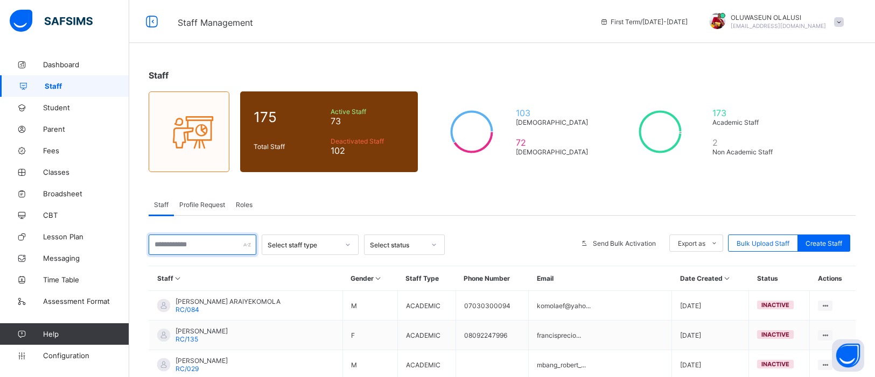
click at [187, 246] on input "text" at bounding box center [203, 245] width 108 height 20
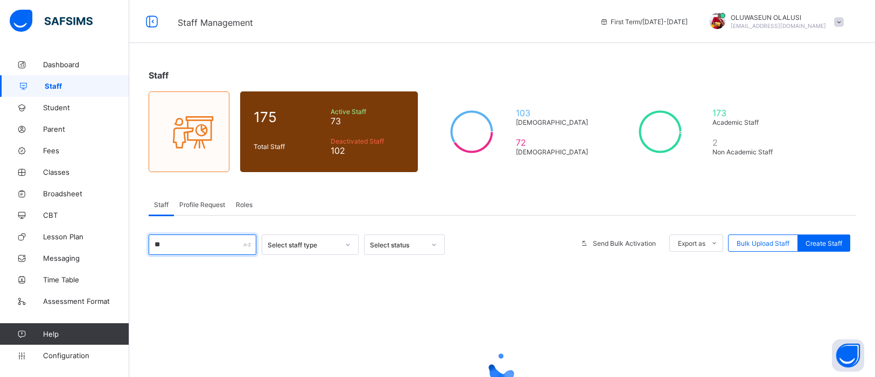
type input "*"
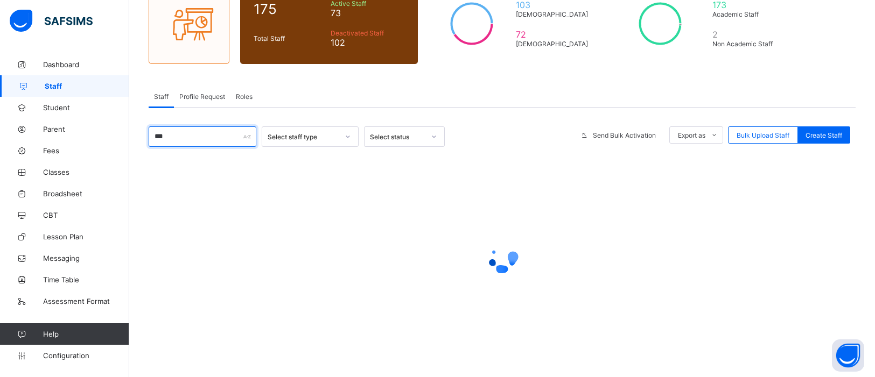
scroll to position [107, 0]
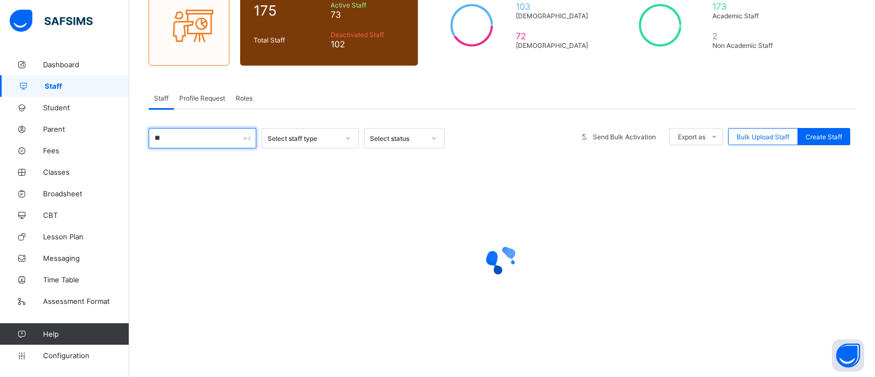
type input "*"
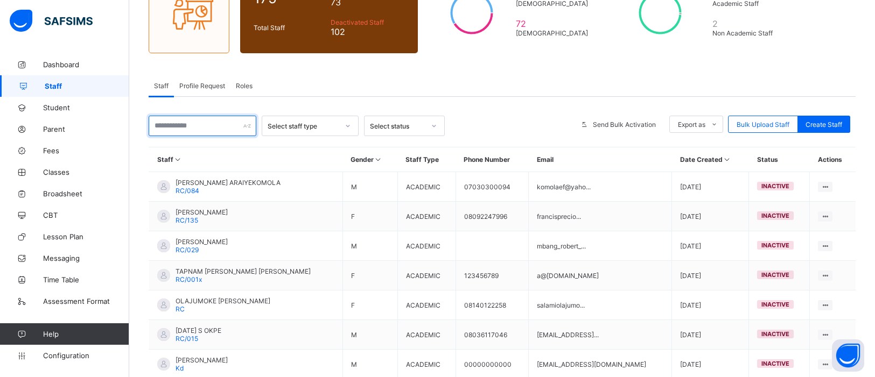
click at [180, 124] on input "text" at bounding box center [203, 126] width 108 height 20
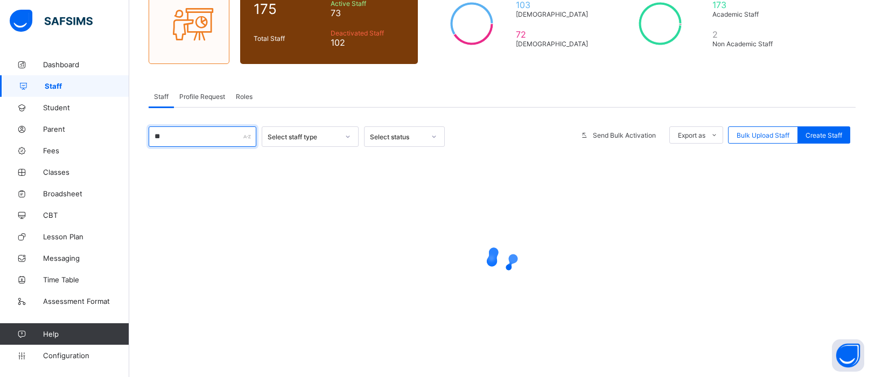
scroll to position [107, 0]
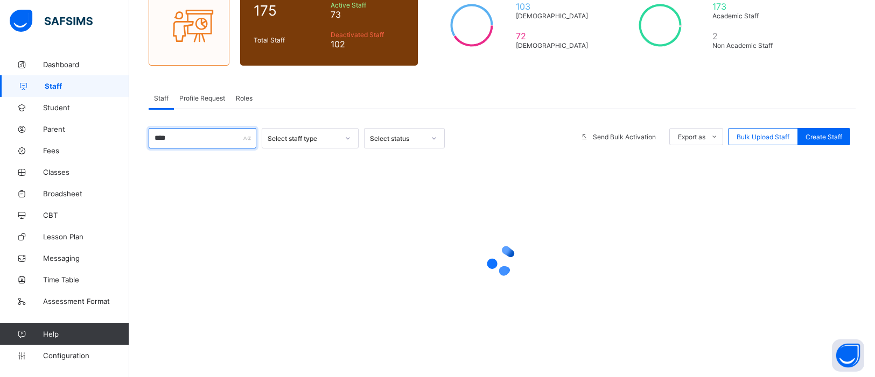
type input "*****"
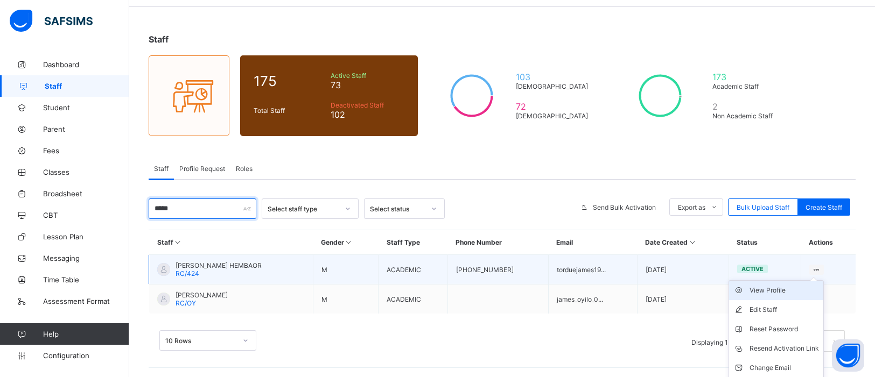
scroll to position [55, 0]
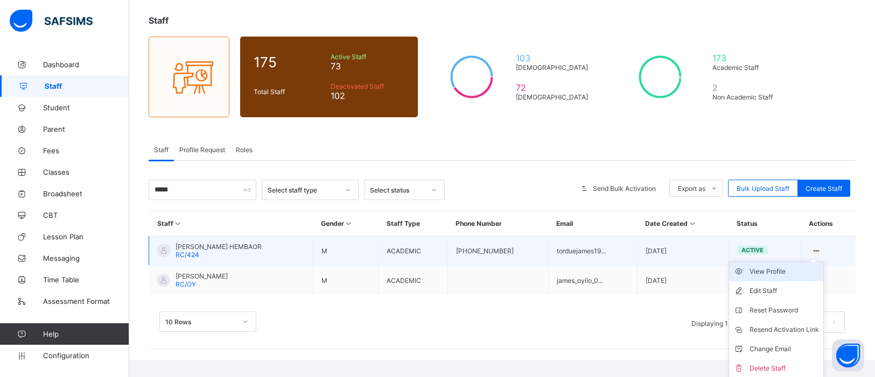
click at [783, 273] on div "View Profile" at bounding box center [783, 271] width 69 height 11
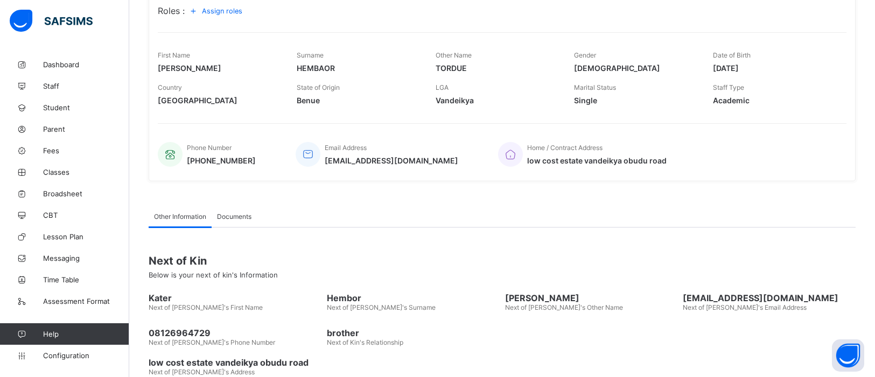
scroll to position [212, 0]
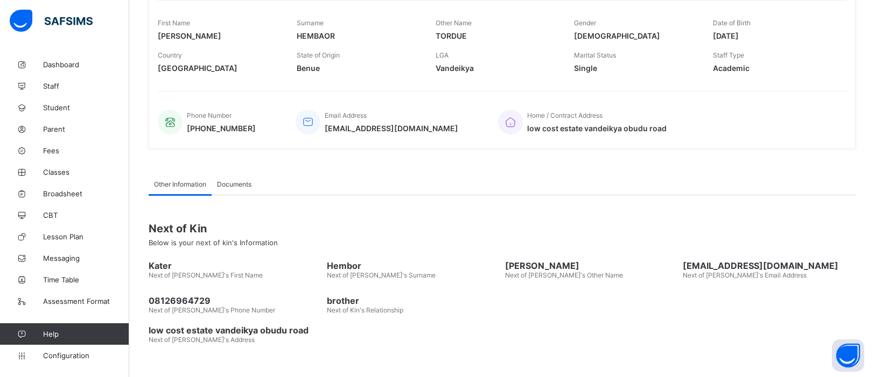
click at [232, 180] on span "Documents" at bounding box center [234, 184] width 34 height 8
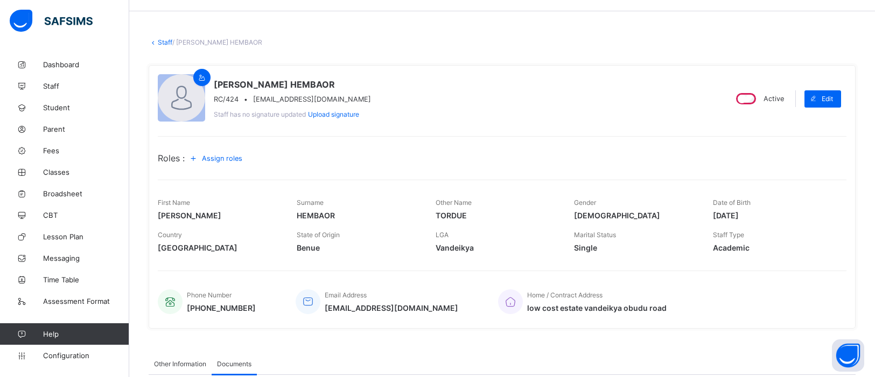
scroll to position [0, 0]
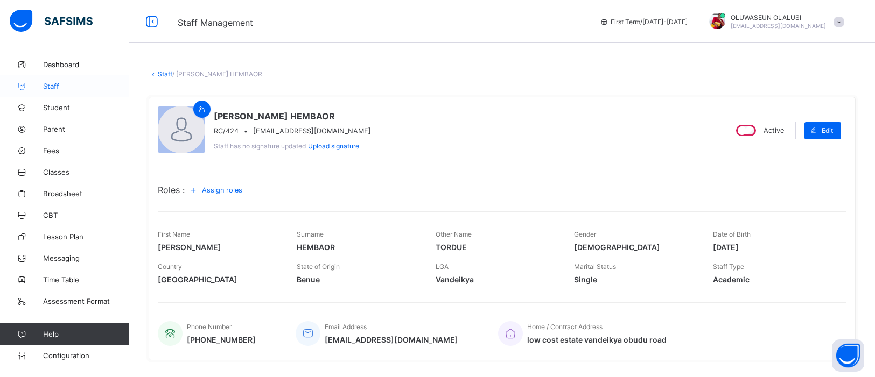
click at [52, 90] on span "Staff" at bounding box center [86, 86] width 86 height 9
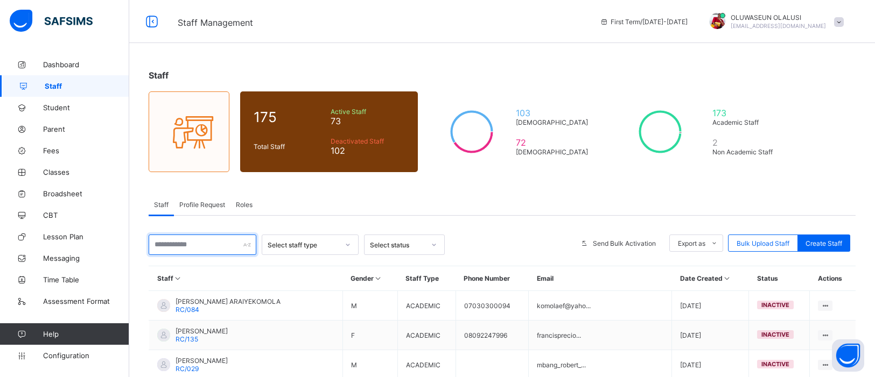
click at [190, 243] on input "text" at bounding box center [203, 245] width 108 height 20
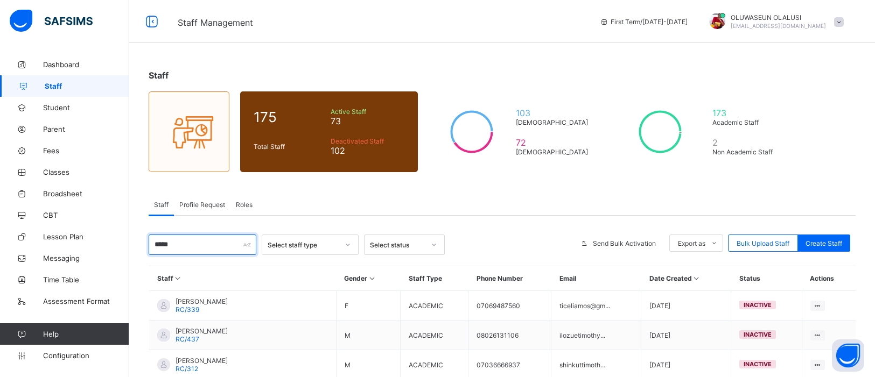
type input "*****"
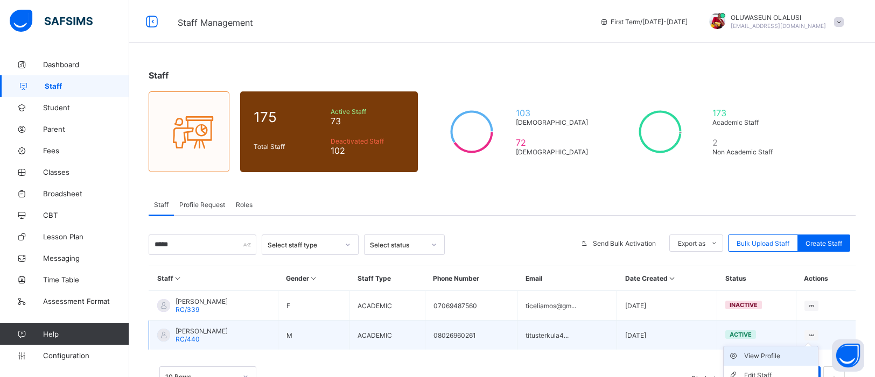
click at [786, 356] on div "View Profile" at bounding box center [778, 356] width 69 height 11
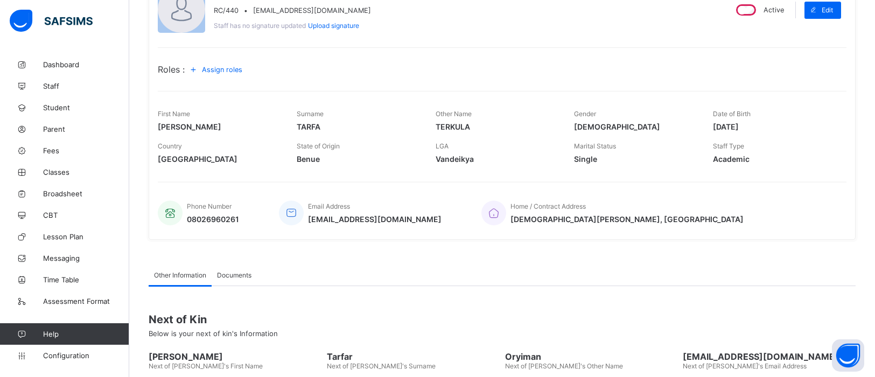
scroll to position [212, 0]
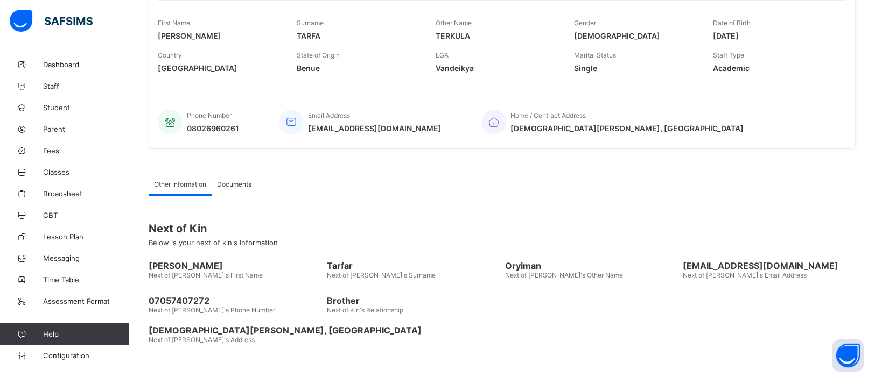
click at [235, 184] on span "Documents" at bounding box center [234, 184] width 34 height 8
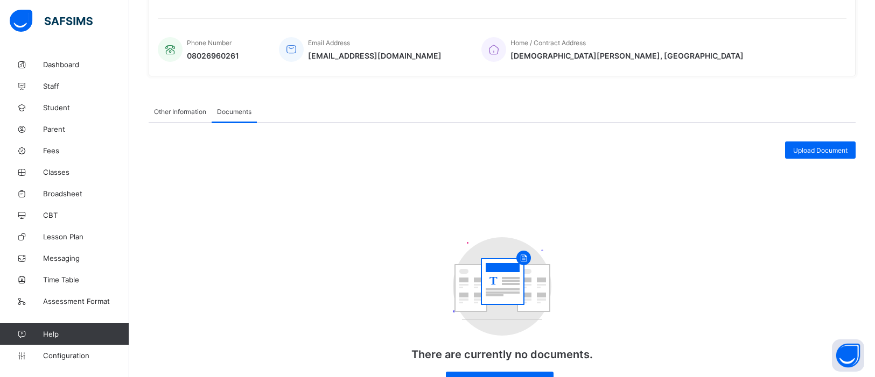
scroll to position [338, 0]
